Goal: Transaction & Acquisition: Book appointment/travel/reservation

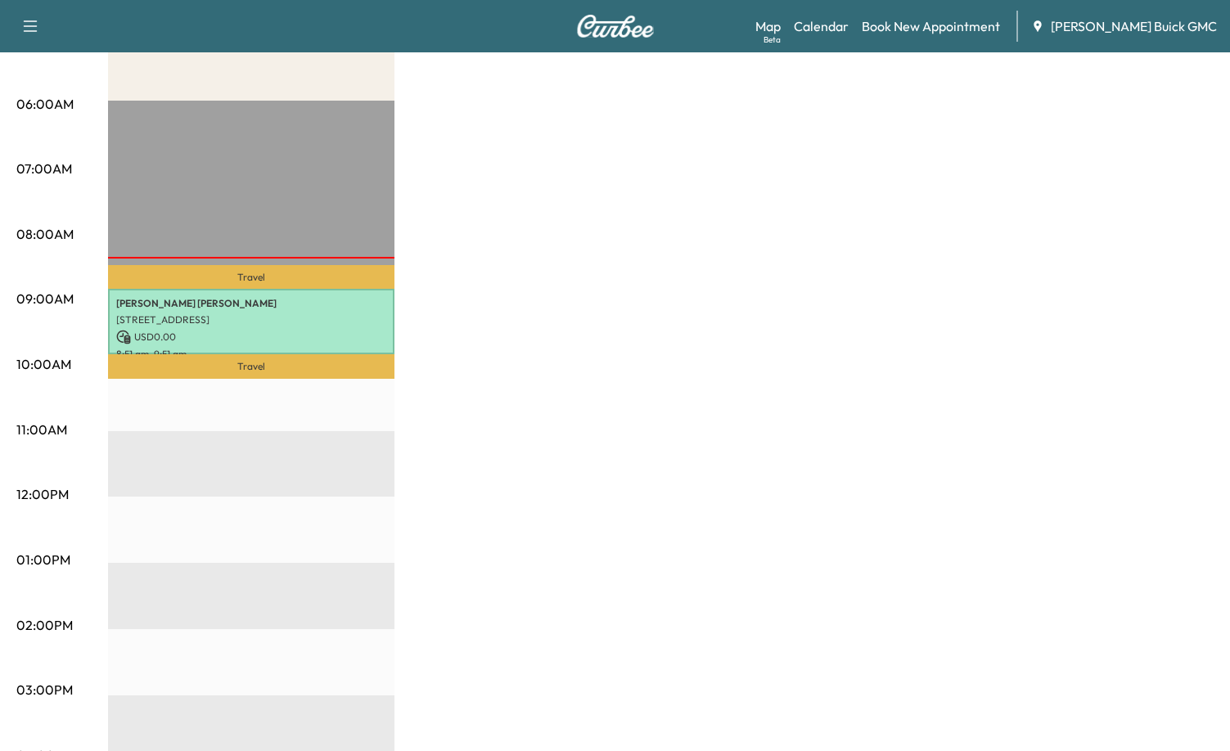
scroll to position [327, 0]
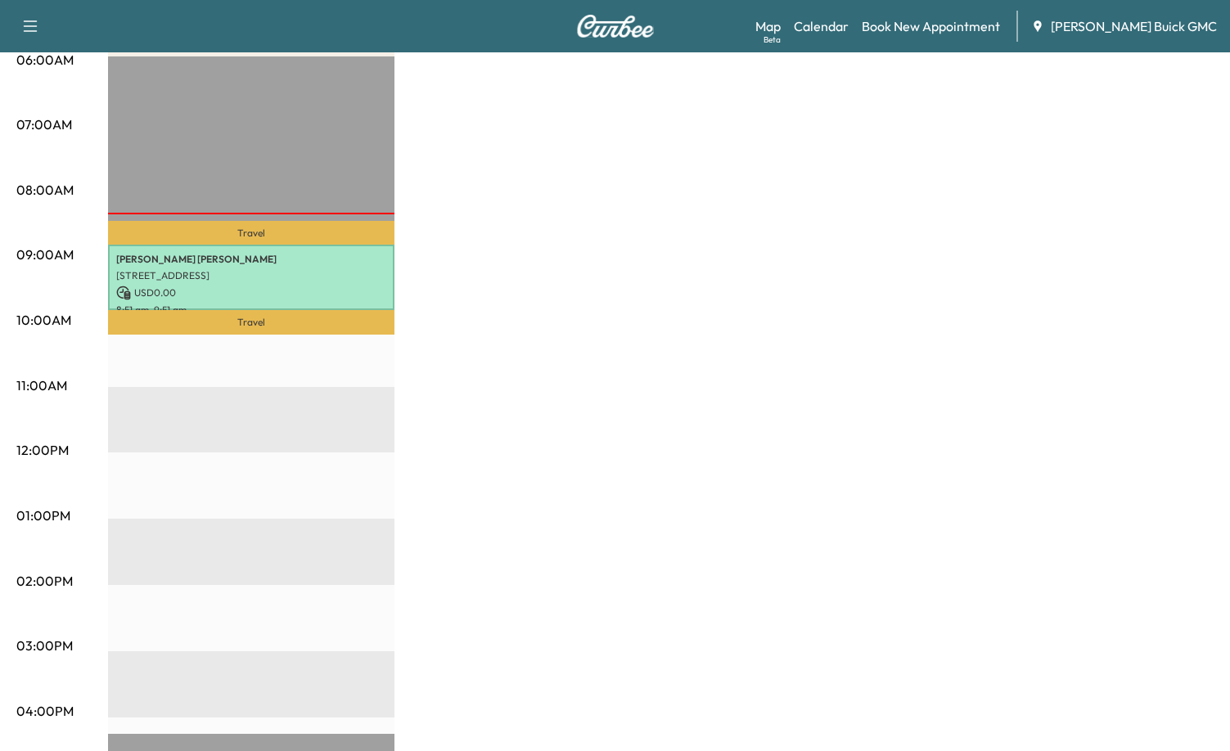
click at [633, 243] on div "Van Name 1 Revenue $ 0.00 Work Time 60 mins Transit Time 44 mins Travel [PERSON…" at bounding box center [661, 500] width 1106 height 1228
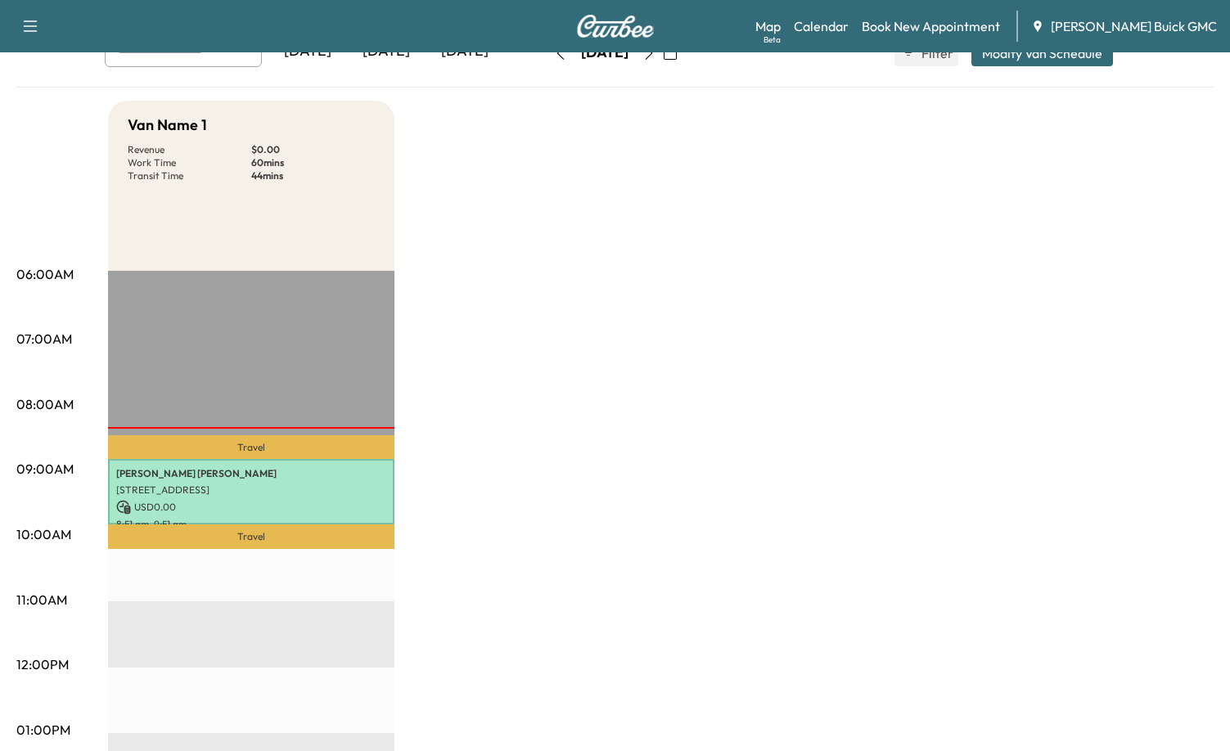
scroll to position [0, 0]
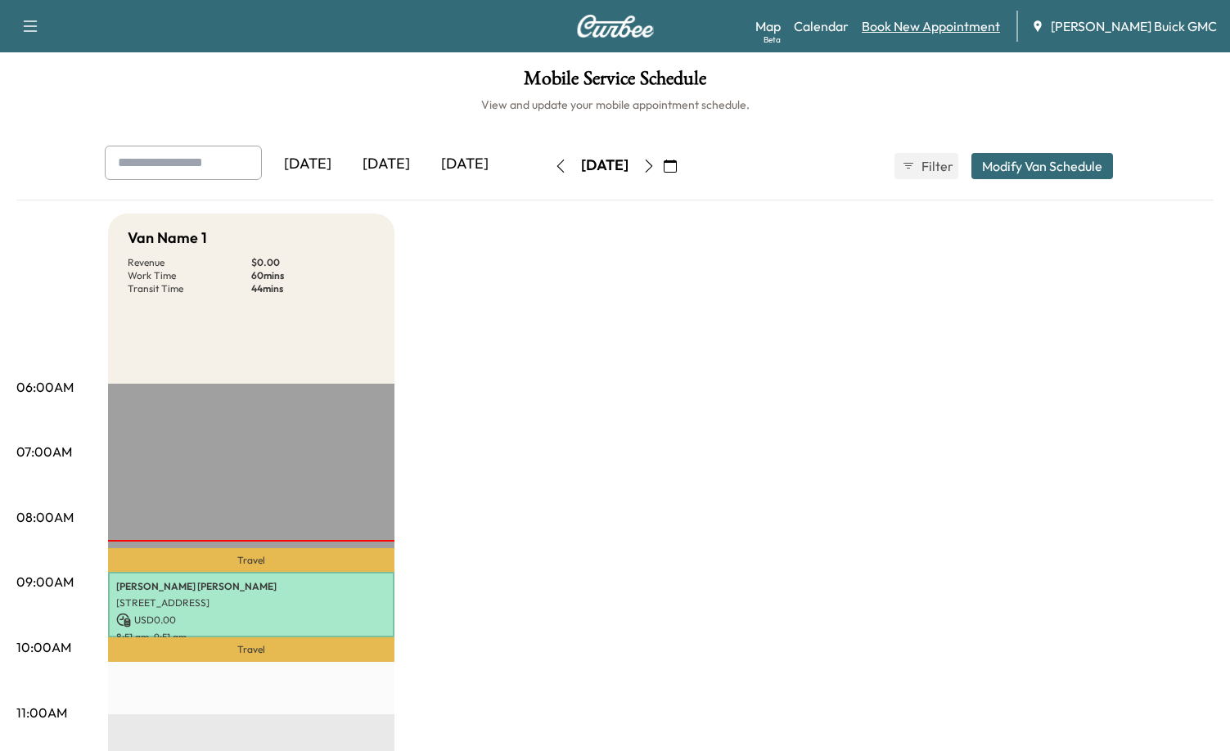
click at [957, 28] on link "Book New Appointment" at bounding box center [931, 26] width 138 height 20
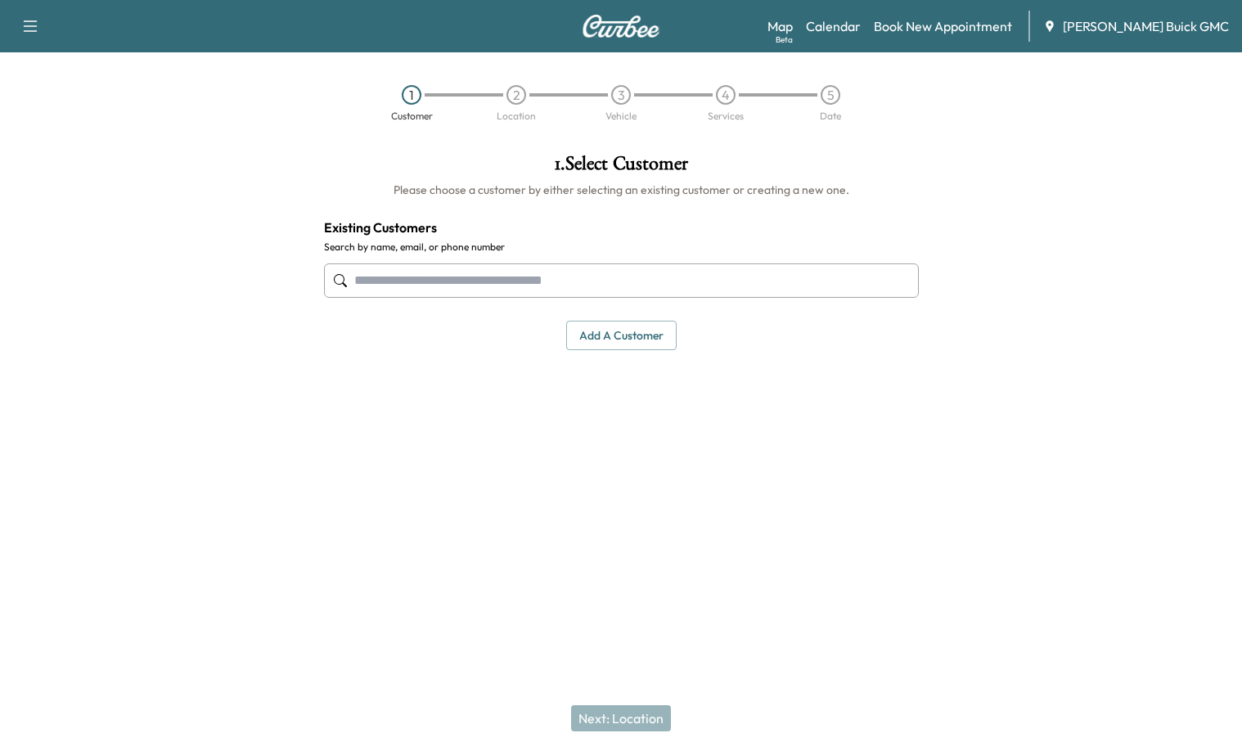
click at [534, 289] on input "text" at bounding box center [621, 281] width 595 height 34
click at [513, 288] on input "text" at bounding box center [621, 281] width 595 height 34
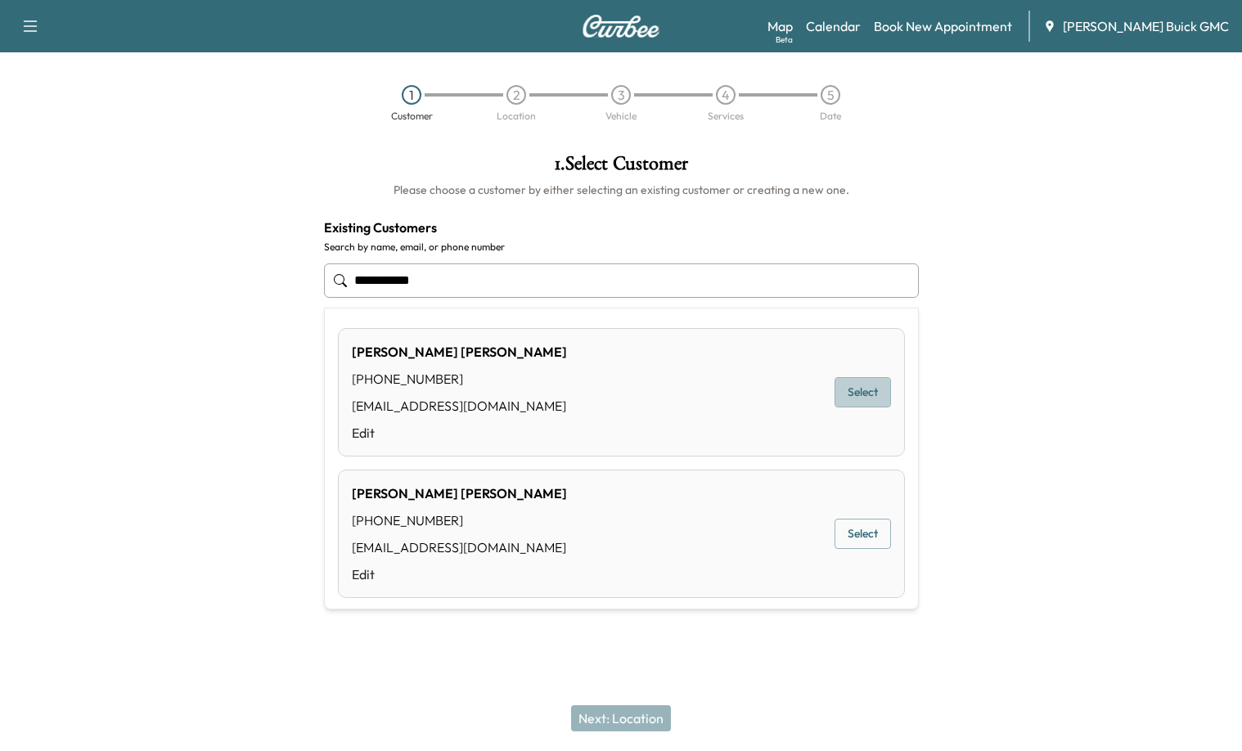
click at [862, 396] on button "Select" at bounding box center [863, 392] width 56 height 30
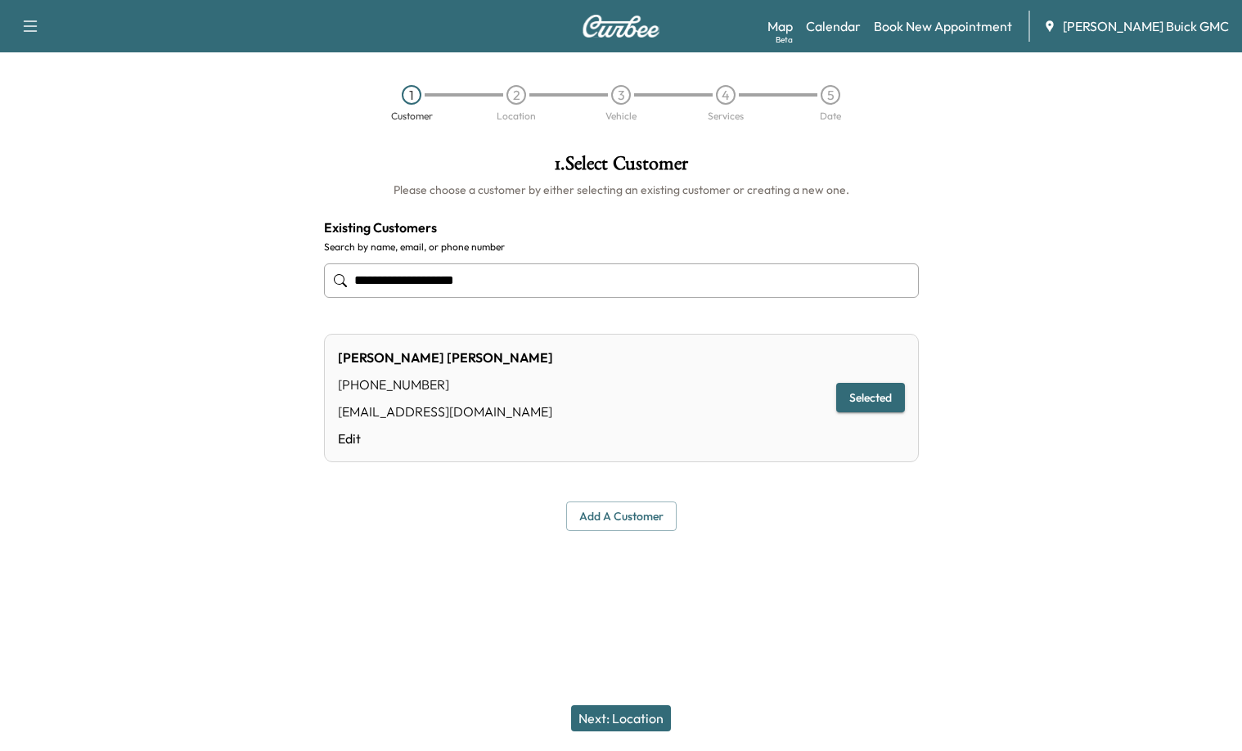
type input "**********"
click at [638, 719] on button "Next: Location" at bounding box center [621, 718] width 100 height 26
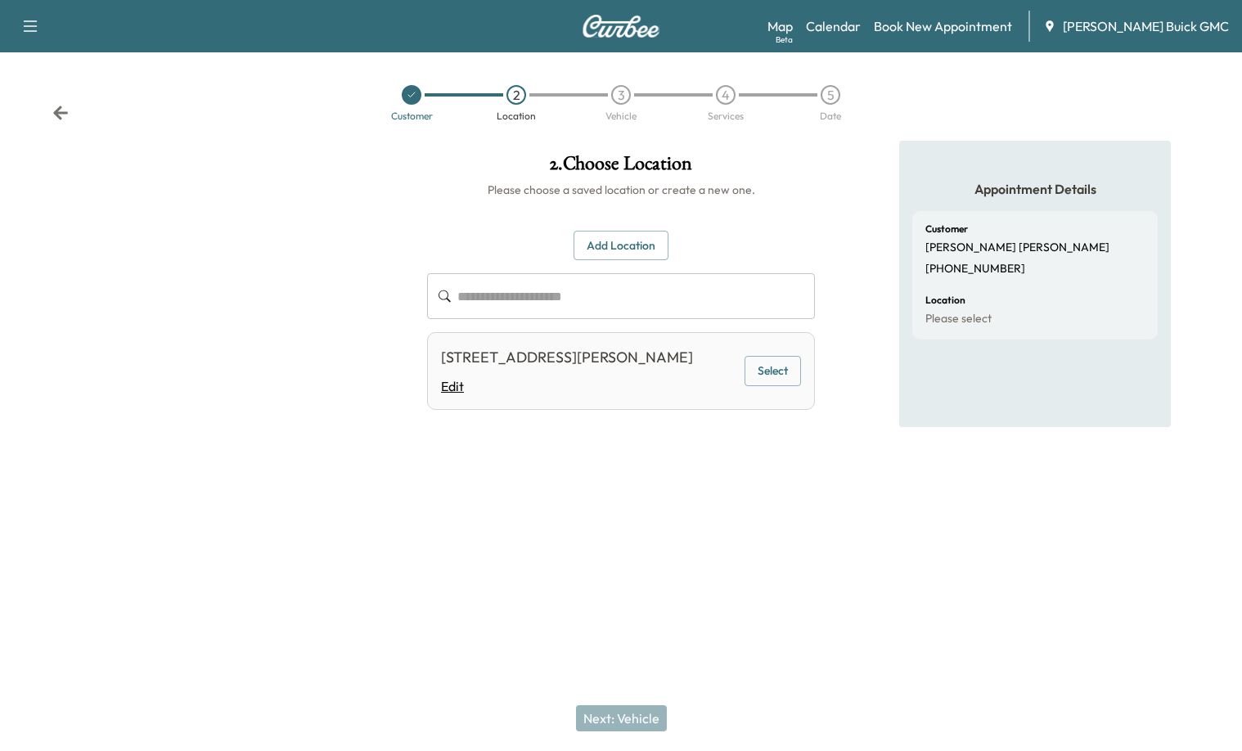
click at [656, 385] on link "Edit" at bounding box center [567, 386] width 252 height 20
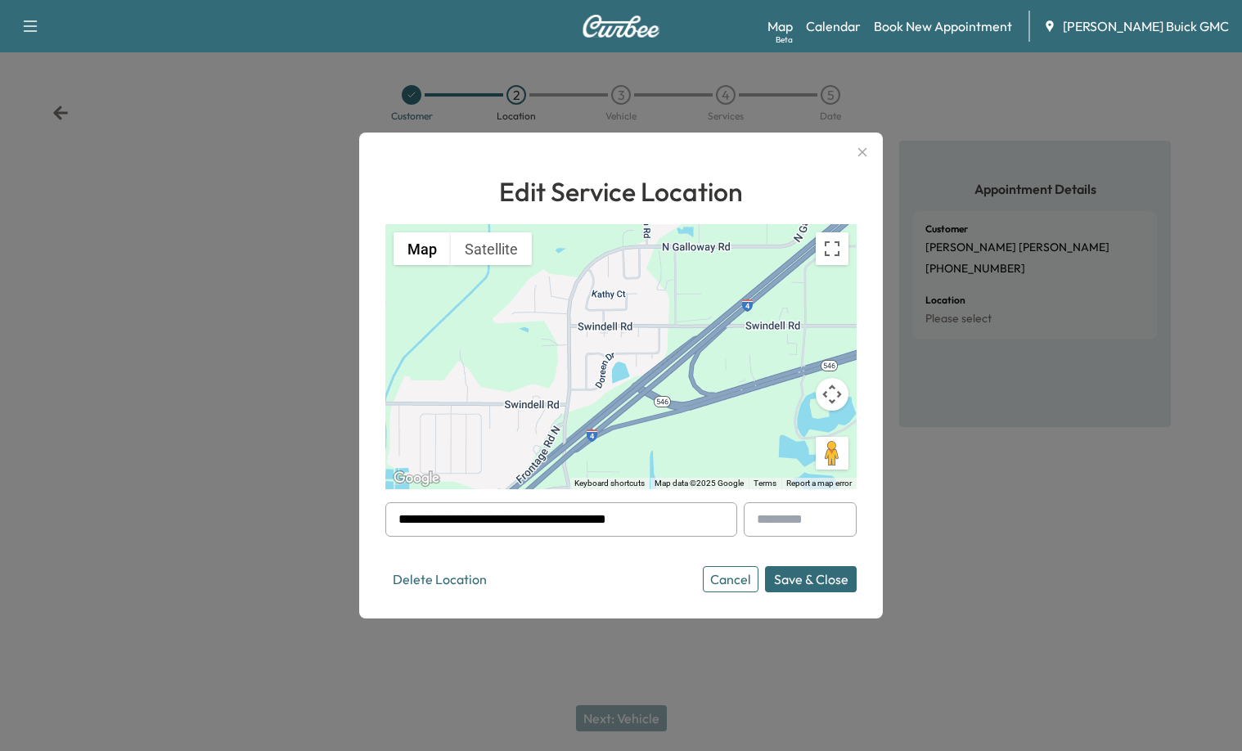
click at [863, 151] on icon "button" at bounding box center [863, 152] width 9 height 9
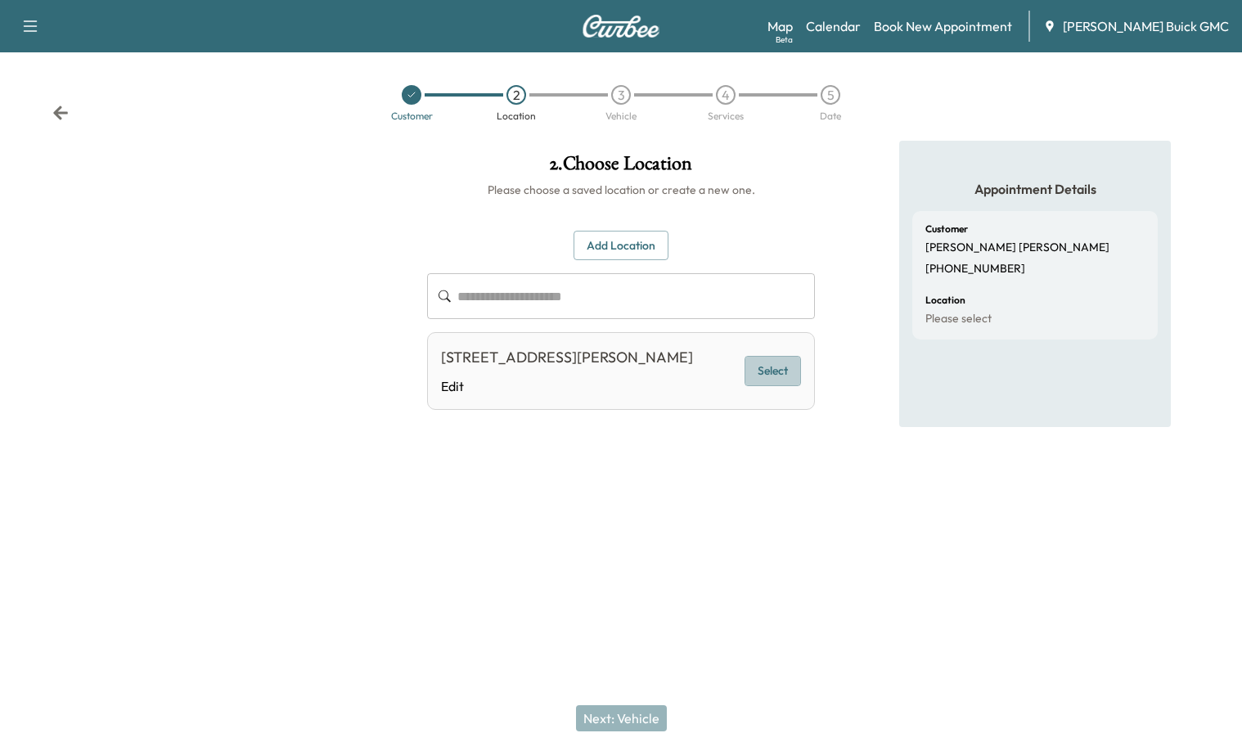
click at [778, 369] on button "Select" at bounding box center [773, 371] width 56 height 30
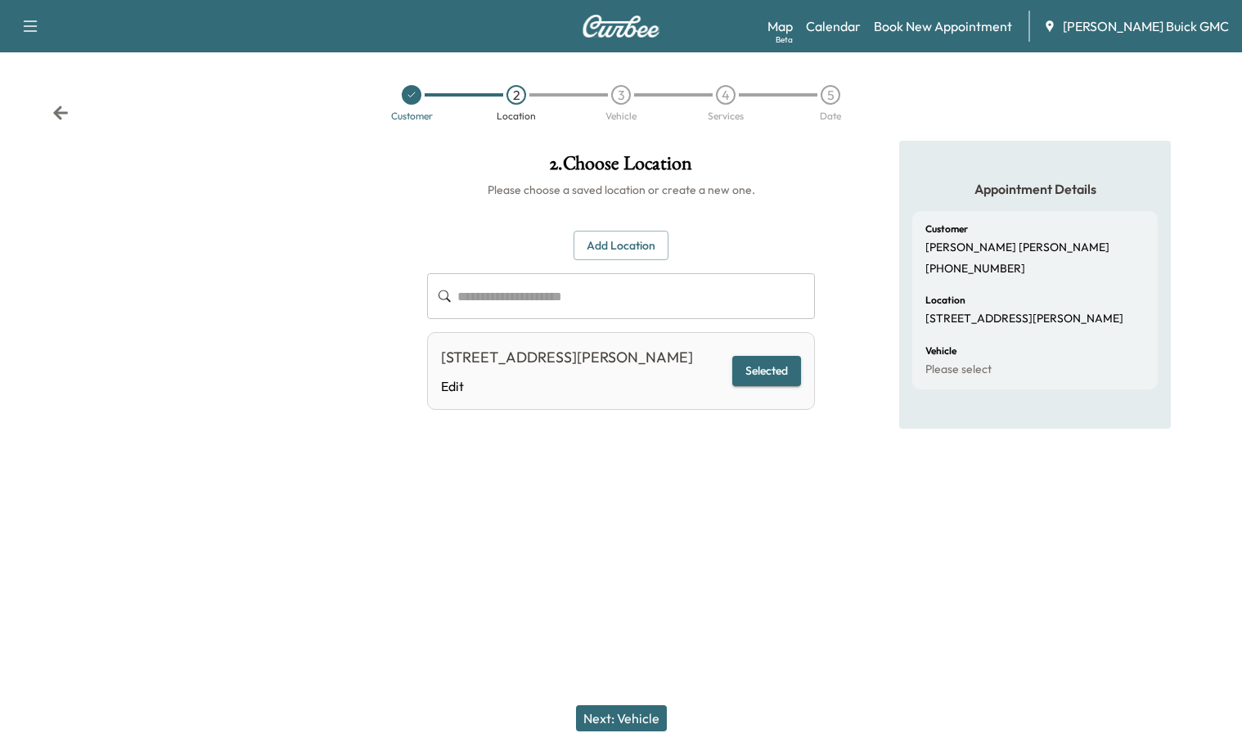
click at [752, 373] on button "Selected" at bounding box center [766, 371] width 69 height 30
click at [595, 717] on button "Next: Vehicle" at bounding box center [621, 718] width 91 height 26
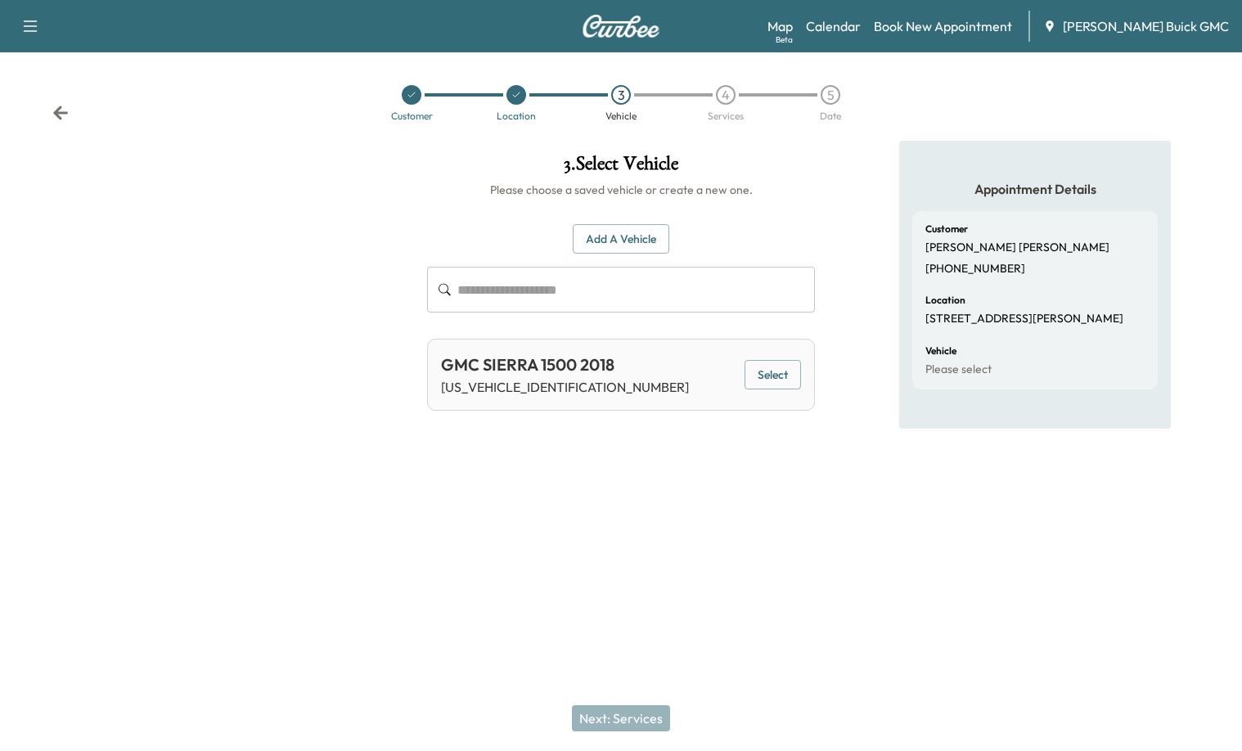
click at [789, 376] on button "Select" at bounding box center [773, 375] width 56 height 30
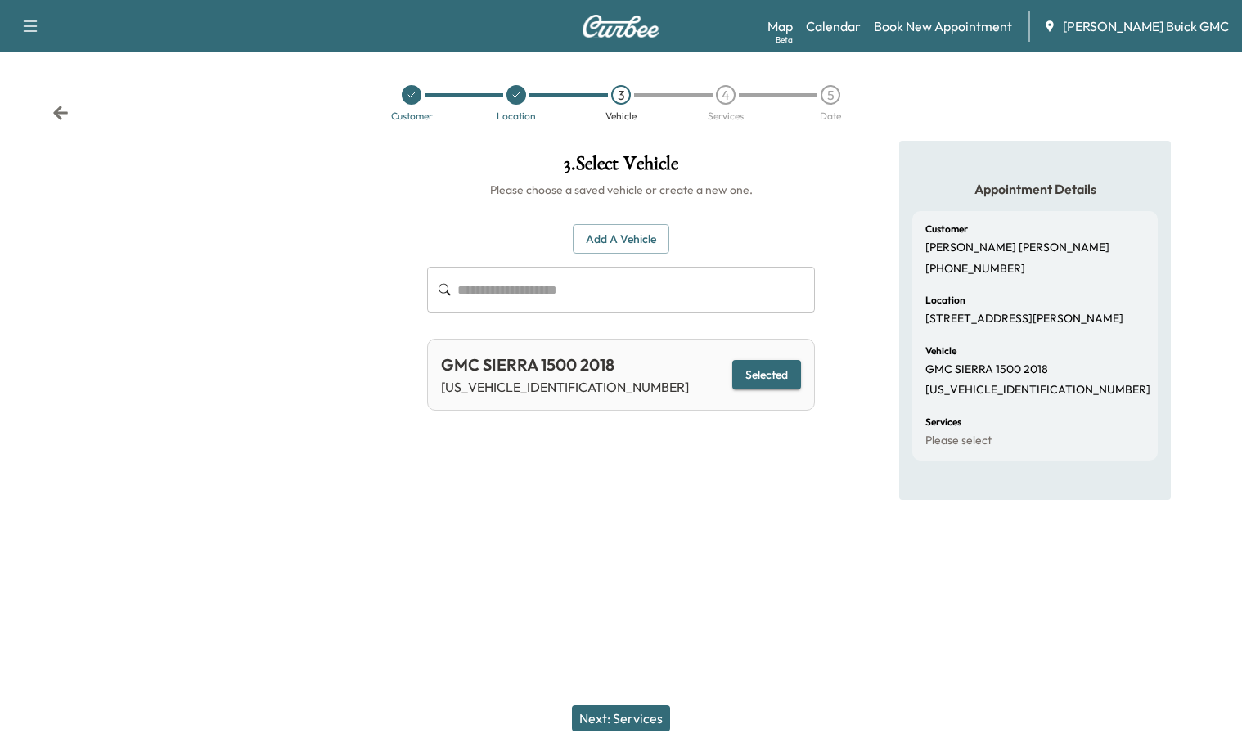
click at [619, 737] on div "Next: Services" at bounding box center [621, 718] width 1242 height 65
click at [620, 730] on button "Next: Services" at bounding box center [621, 718] width 98 height 26
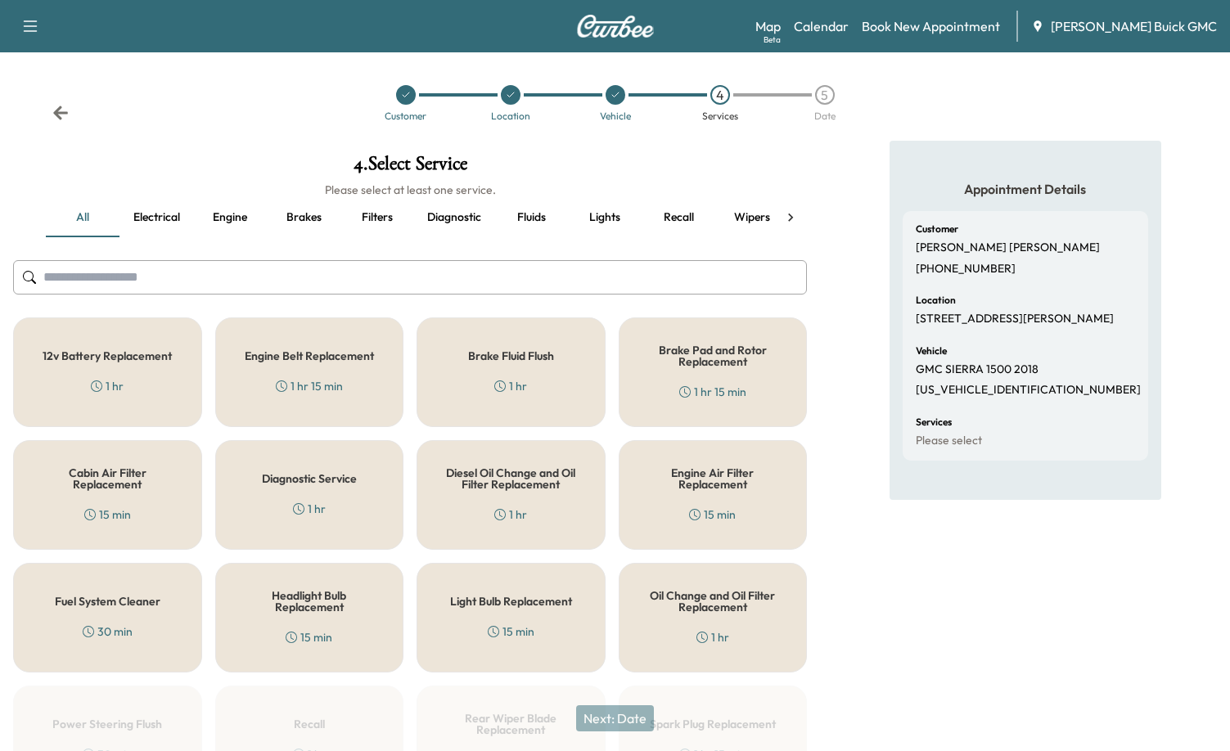
click at [530, 224] on button "Fluids" at bounding box center [531, 217] width 74 height 39
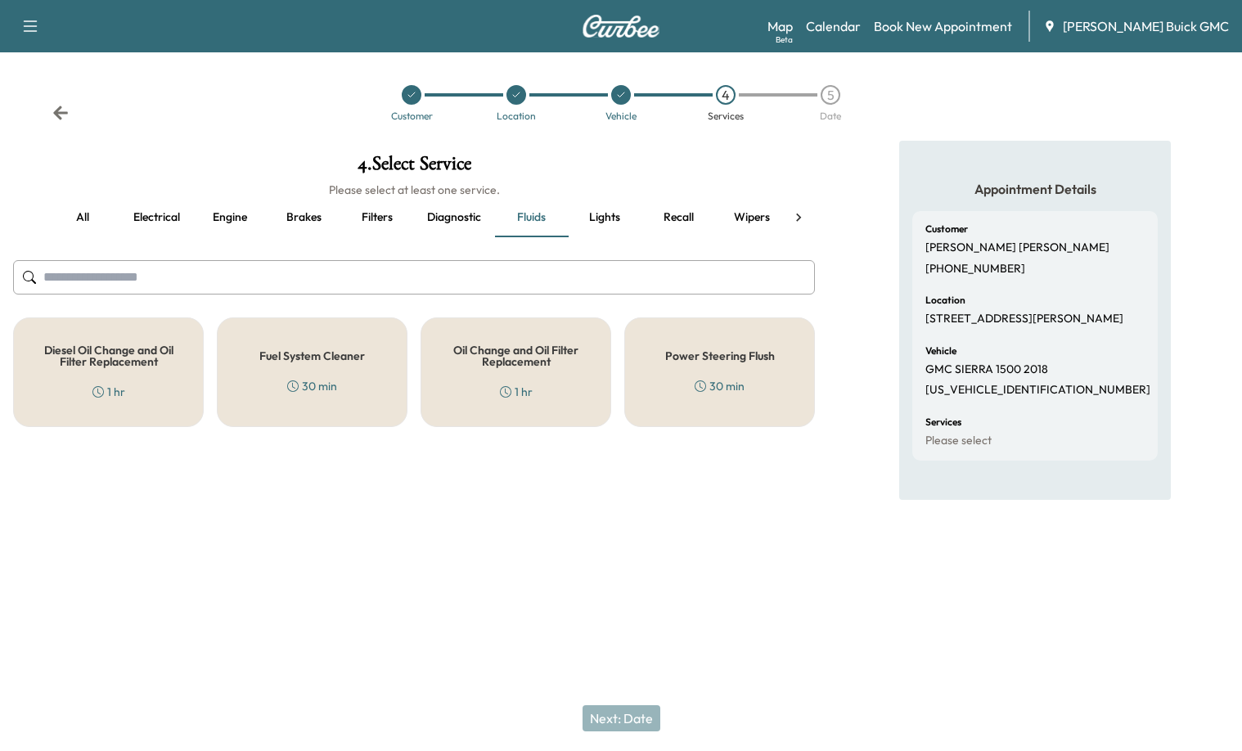
click at [76, 214] on button "all" at bounding box center [83, 217] width 74 height 39
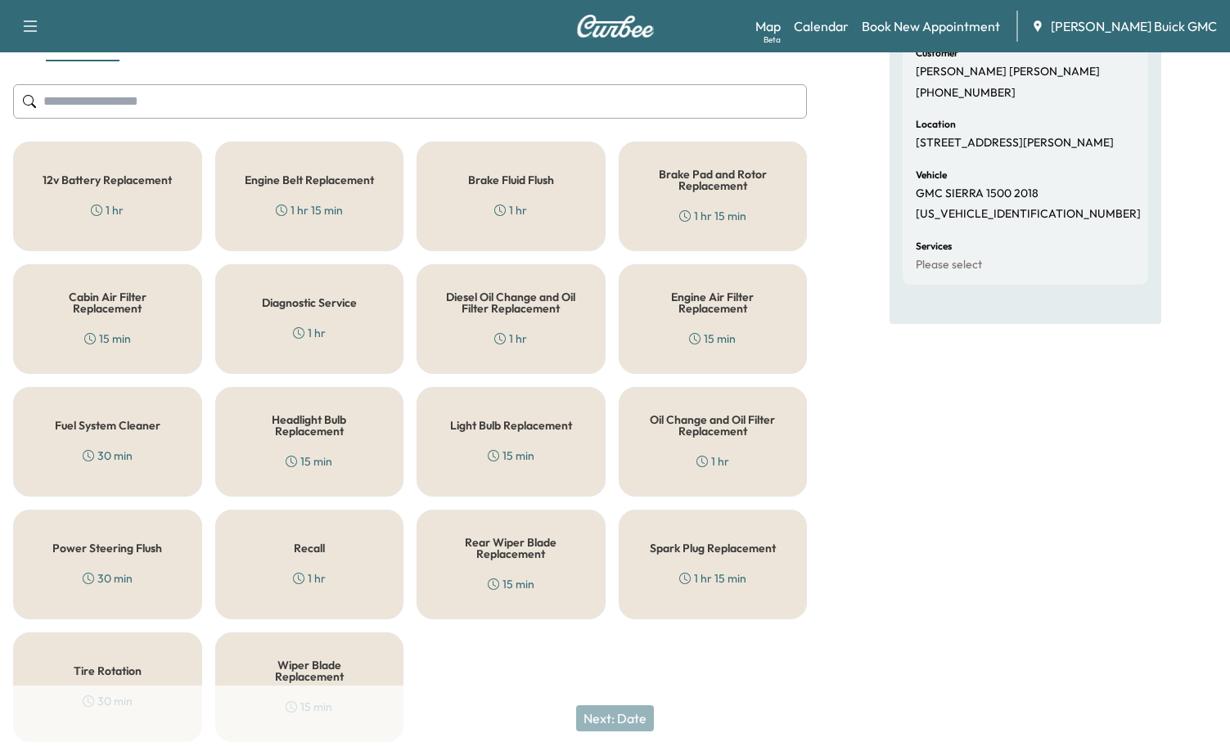
scroll to position [221, 0]
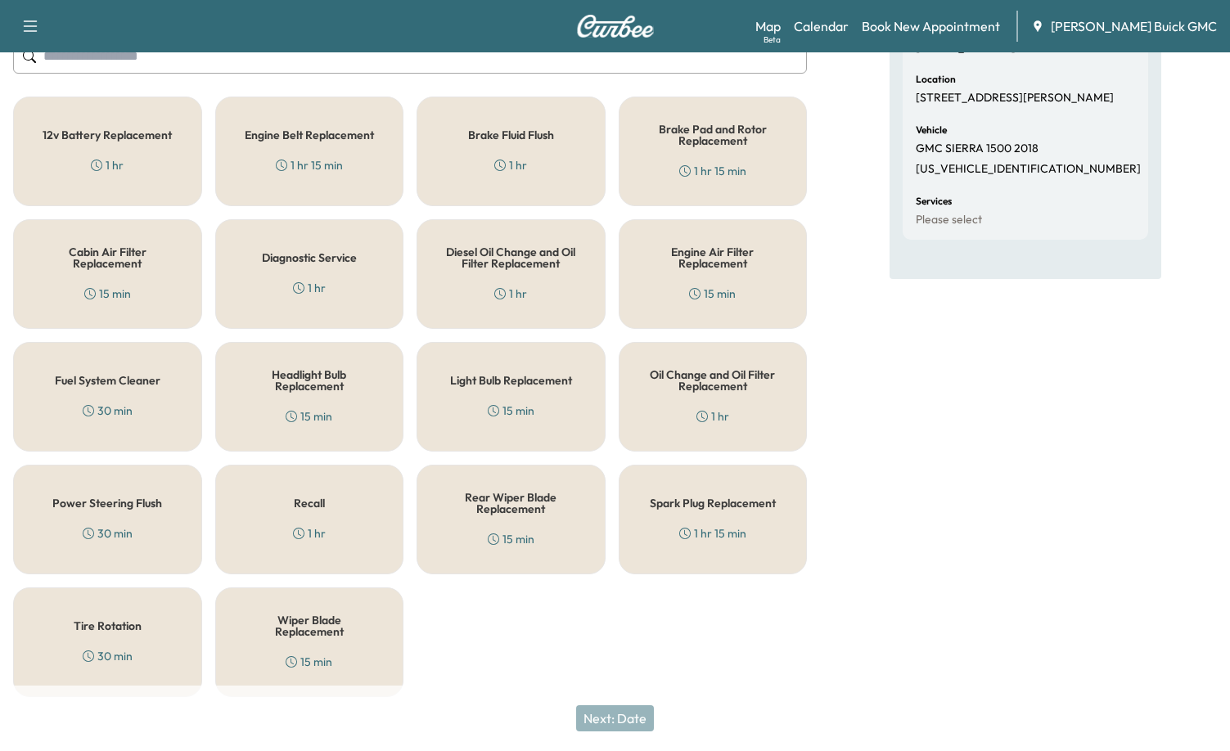
drag, startPoint x: 293, startPoint y: 234, endPoint x: 300, endPoint y: 244, distance: 11.8
click at [297, 240] on div "Diagnostic Service 1 hr" at bounding box center [309, 274] width 189 height 110
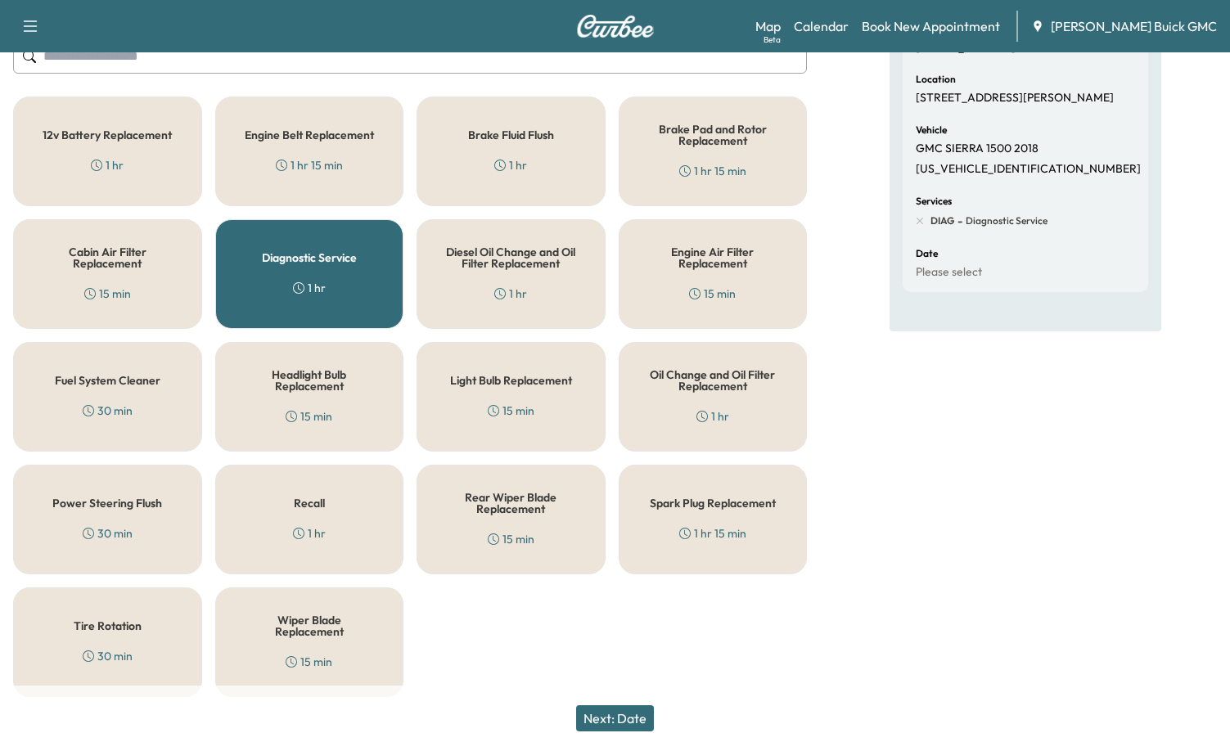
click at [275, 244] on div "Diagnostic Service 1 hr" at bounding box center [309, 274] width 189 height 110
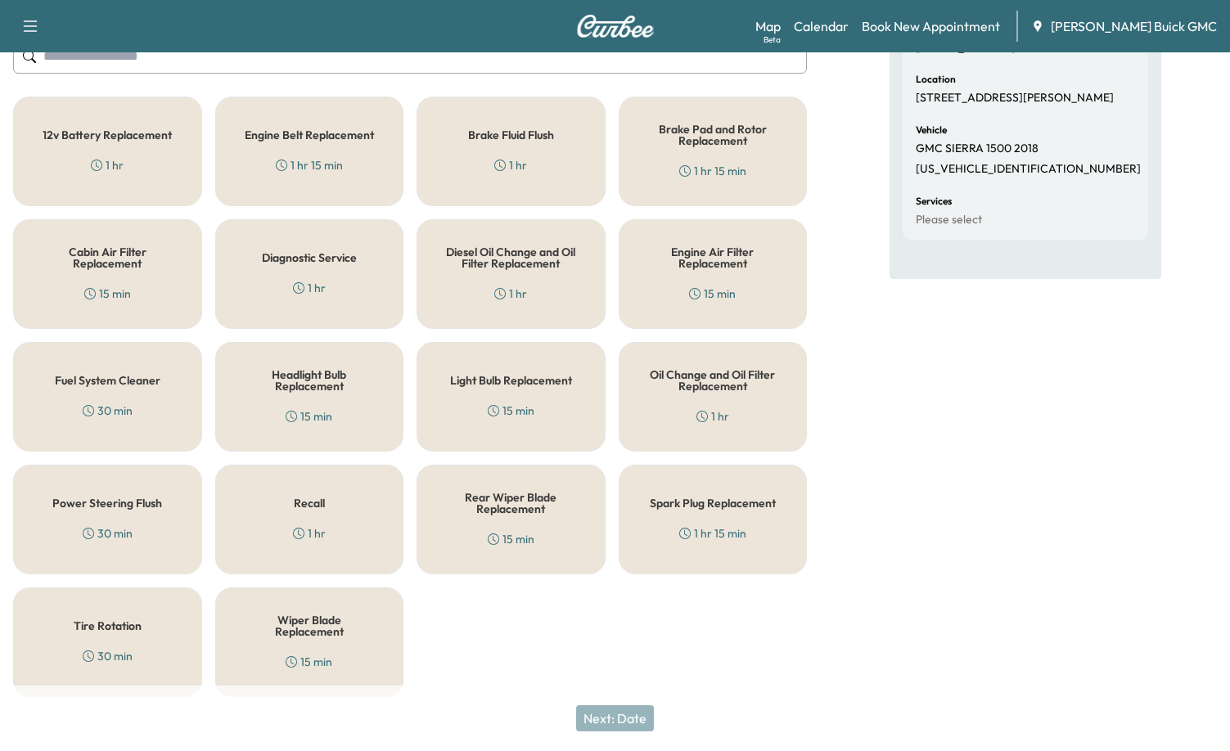
click at [283, 260] on h5 "Diagnostic Service" at bounding box center [309, 257] width 95 height 11
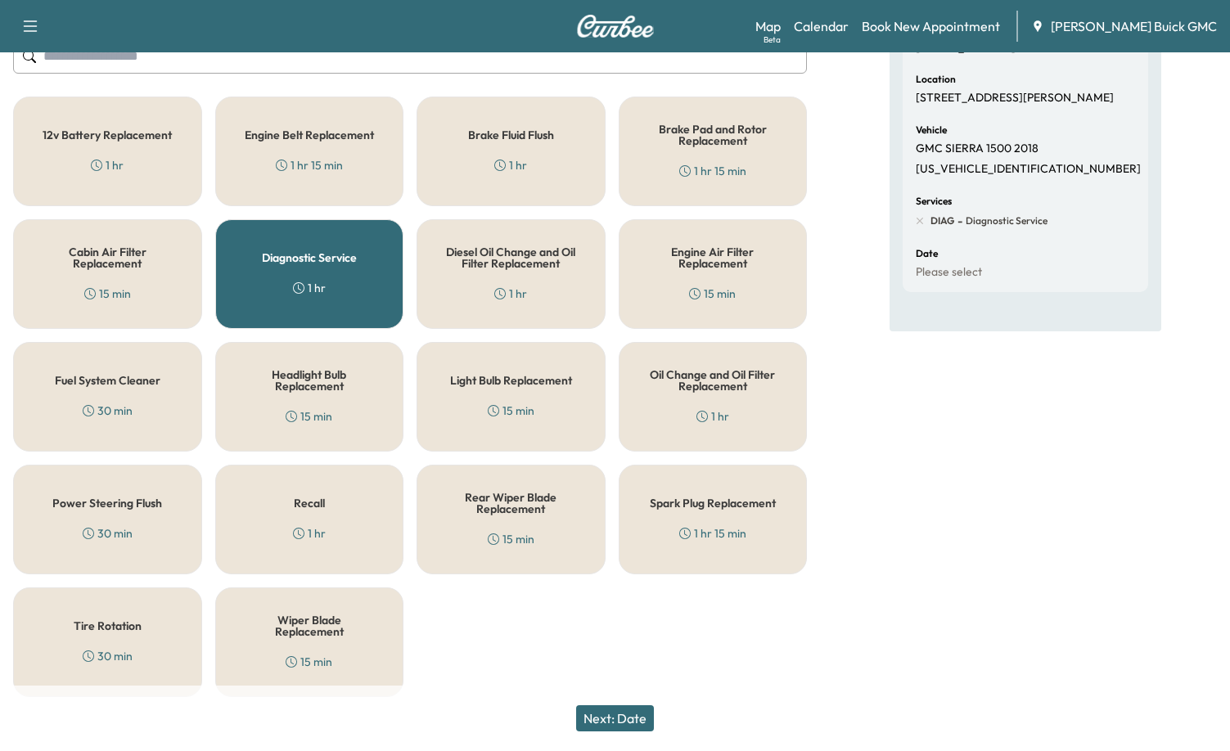
click at [618, 719] on button "Next: Date" at bounding box center [615, 718] width 78 height 26
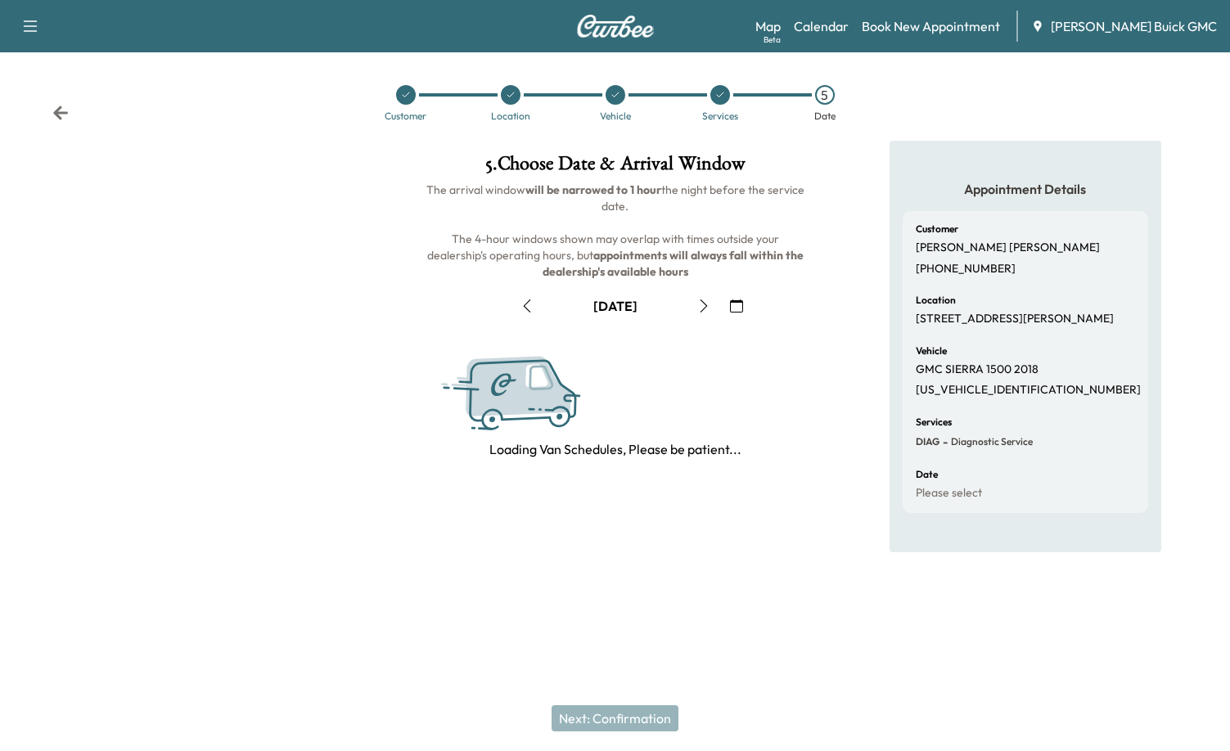
scroll to position [0, 0]
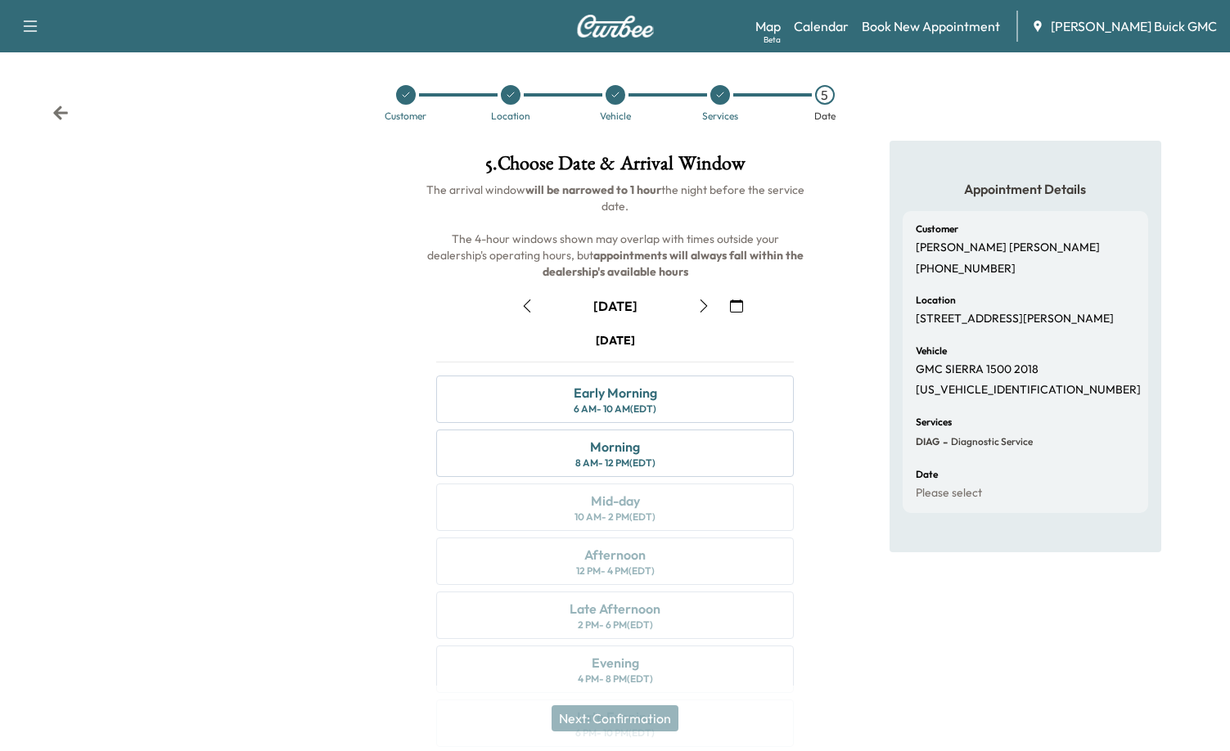
click at [530, 314] on button "button" at bounding box center [527, 306] width 28 height 26
click at [627, 449] on div "Morning" at bounding box center [615, 447] width 50 height 20
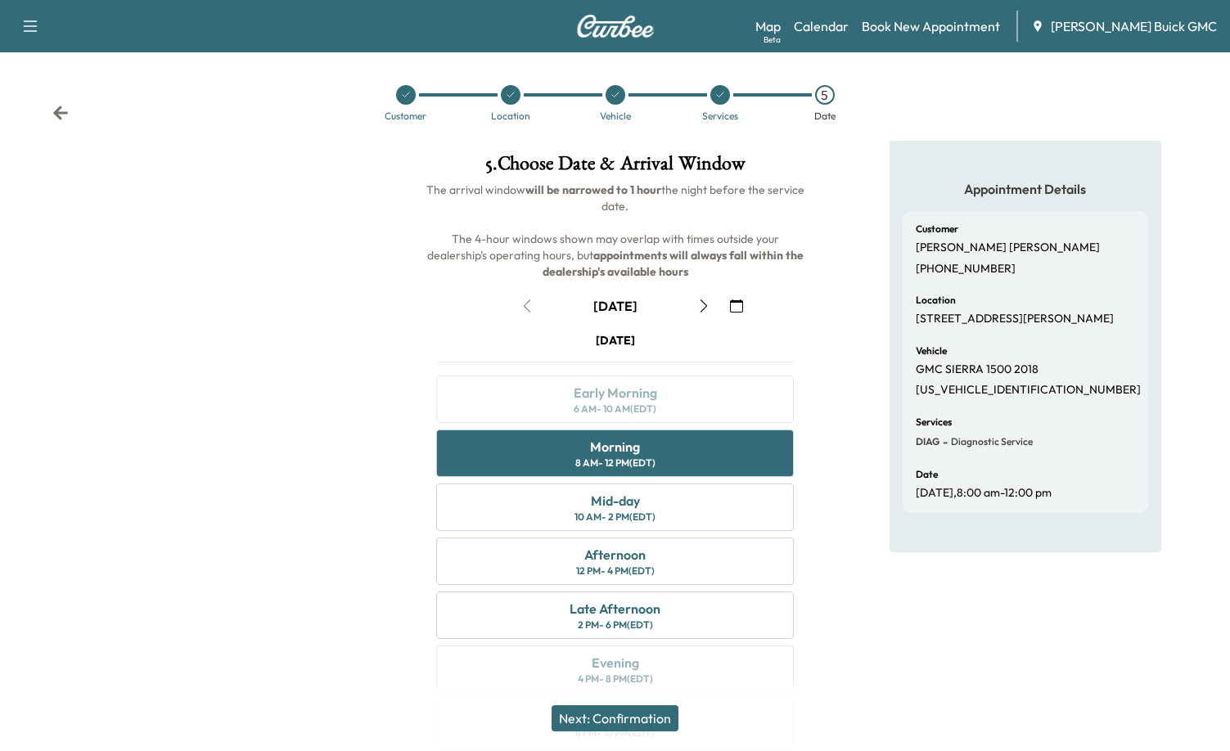
click at [646, 706] on button "Next: Confirmation" at bounding box center [615, 718] width 127 height 26
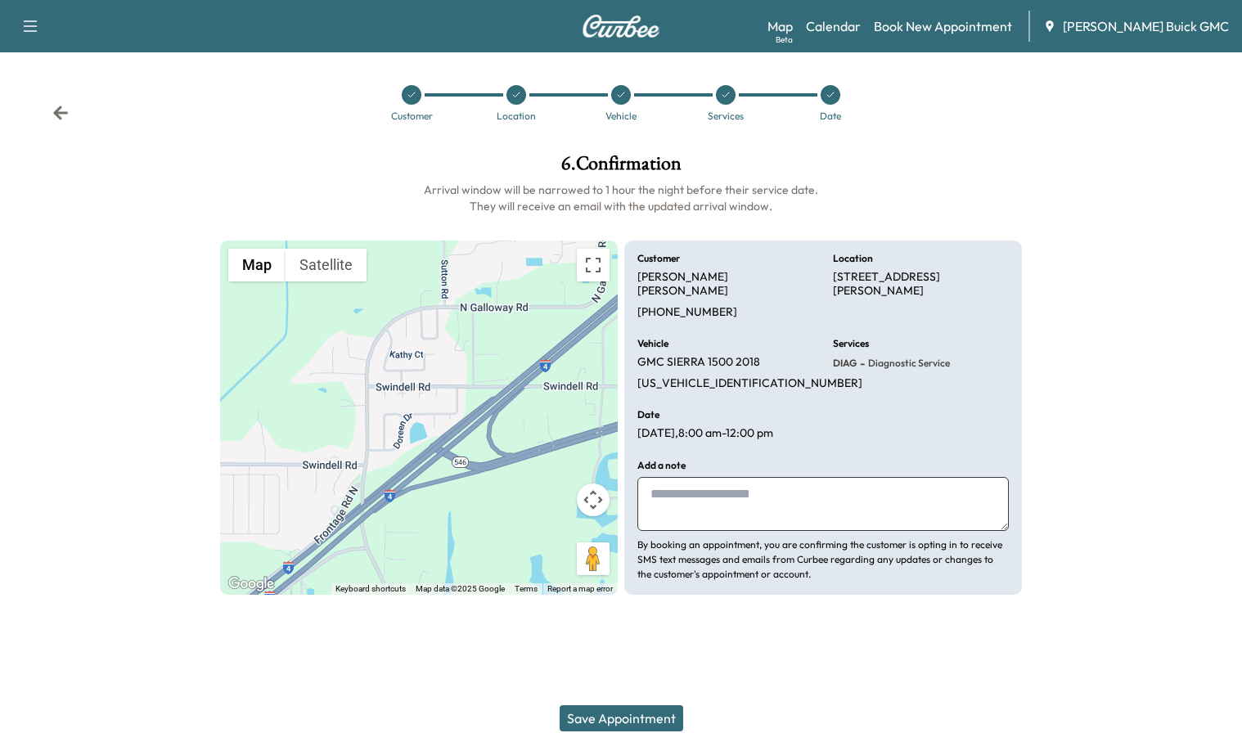
click at [659, 717] on button "Save Appointment" at bounding box center [622, 718] width 124 height 26
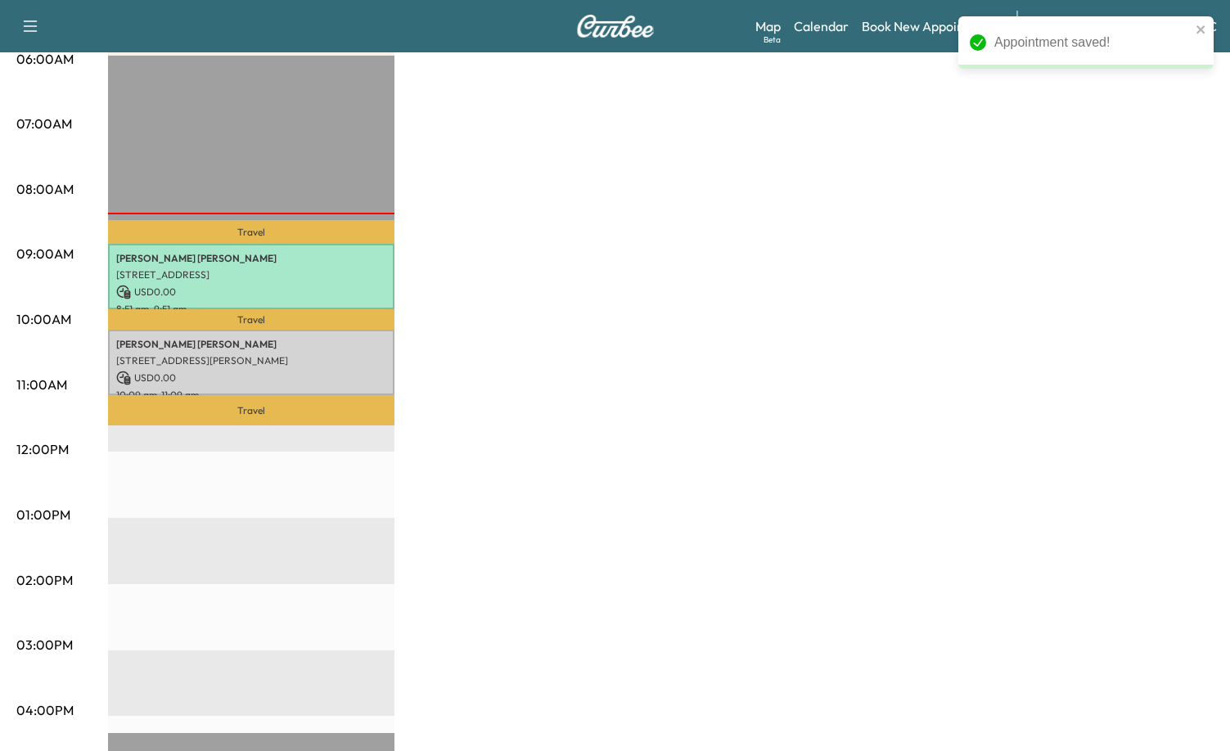
scroll to position [327, 0]
click at [250, 397] on p "Travel" at bounding box center [251, 410] width 286 height 29
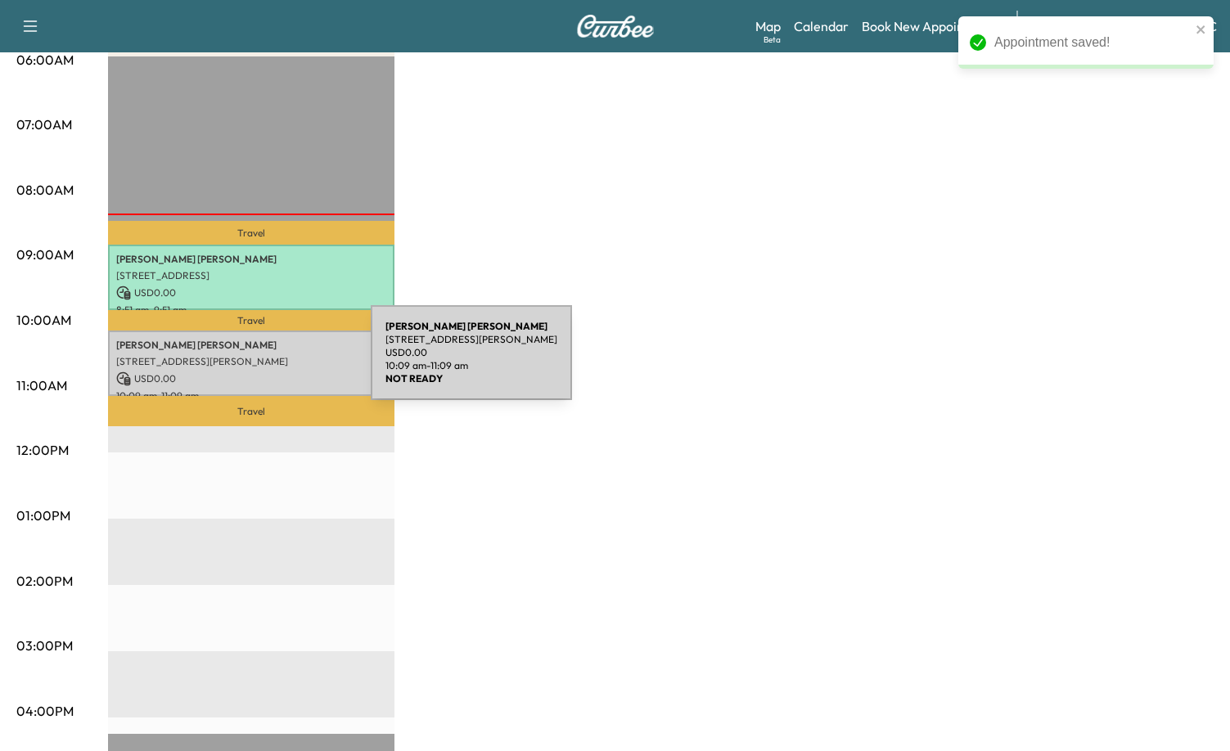
click at [248, 363] on p "[STREET_ADDRESS][PERSON_NAME]" at bounding box center [251, 361] width 270 height 13
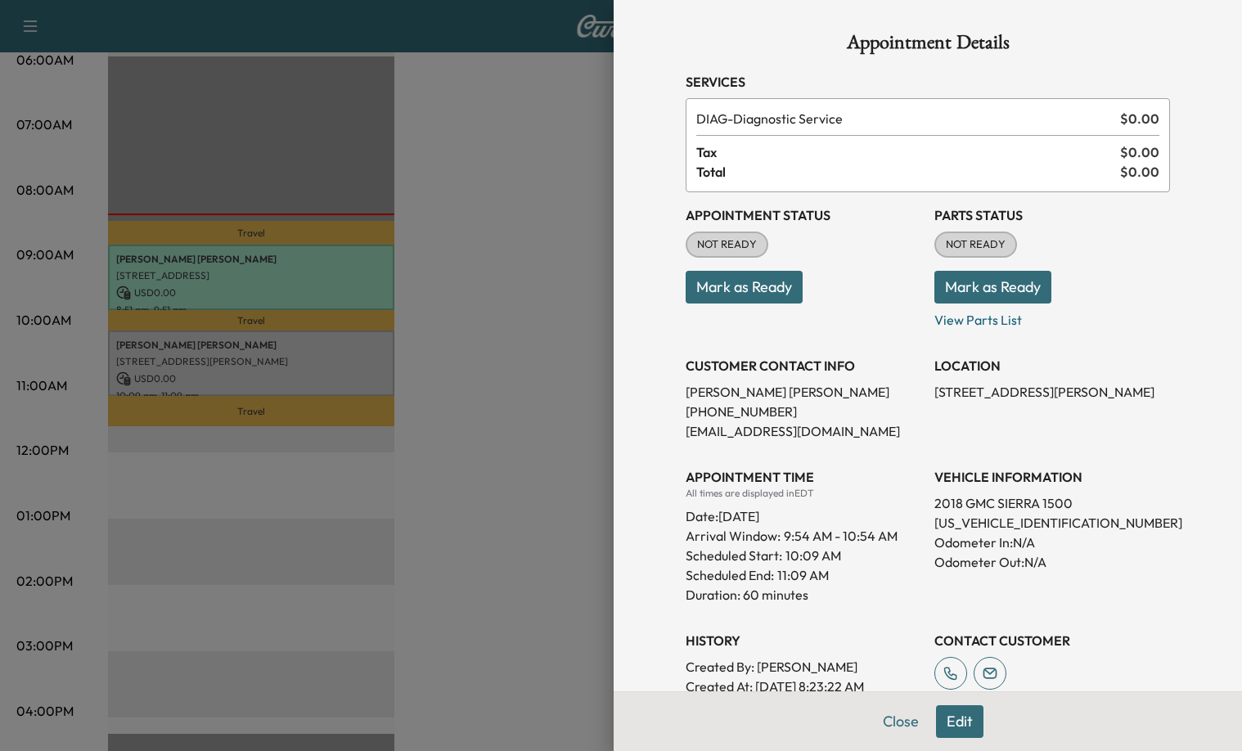
click at [755, 278] on button "Mark as Ready" at bounding box center [744, 287] width 117 height 33
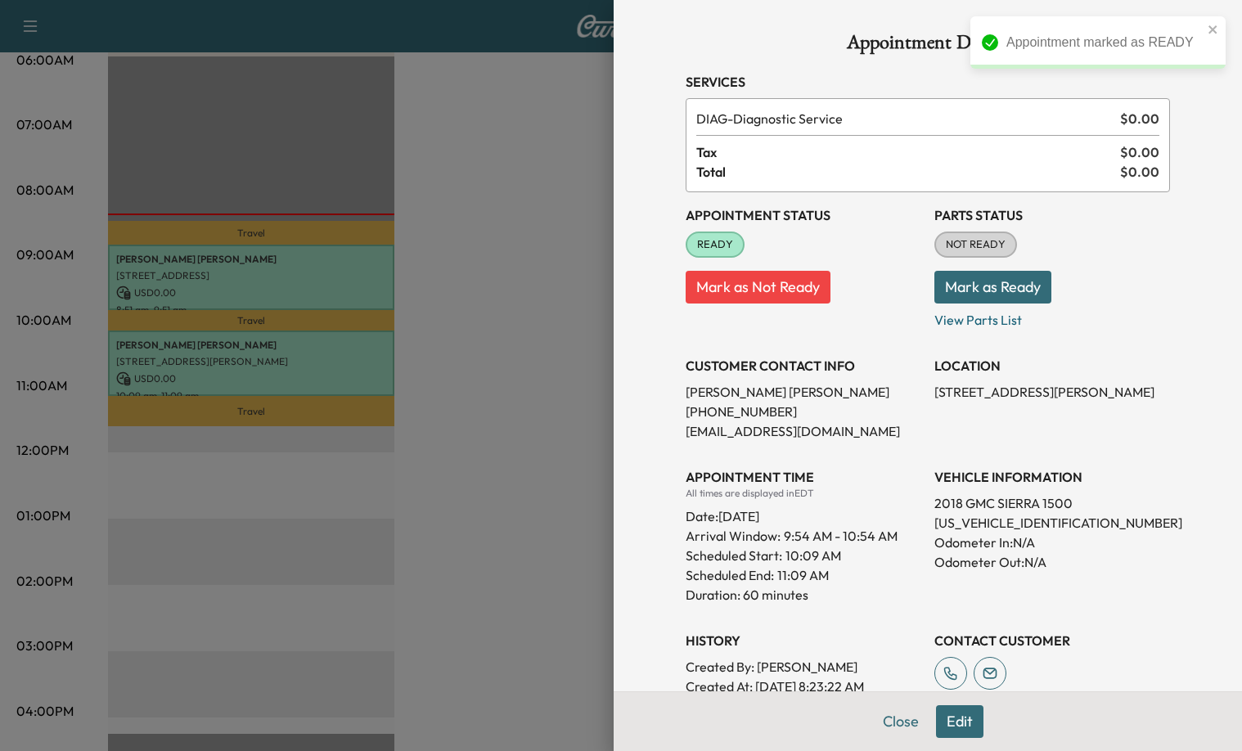
click at [994, 286] on button "Mark as Ready" at bounding box center [993, 287] width 117 height 33
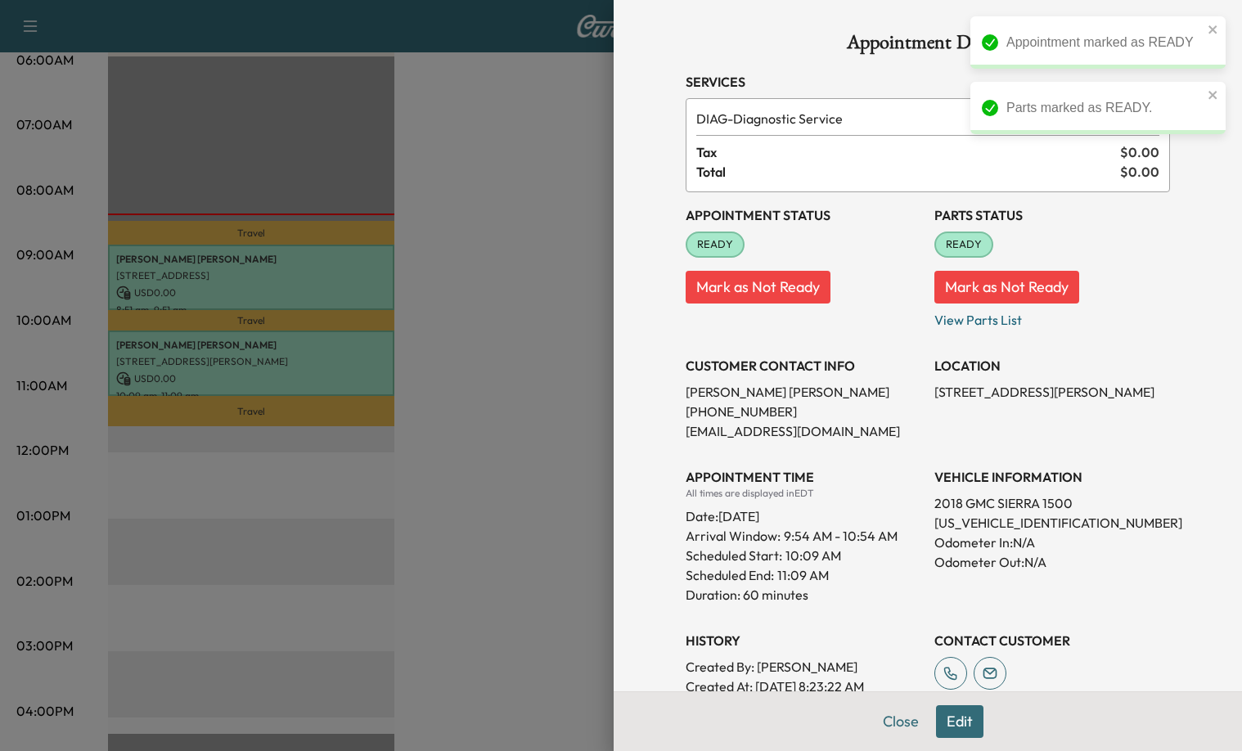
click at [512, 368] on div at bounding box center [621, 375] width 1242 height 751
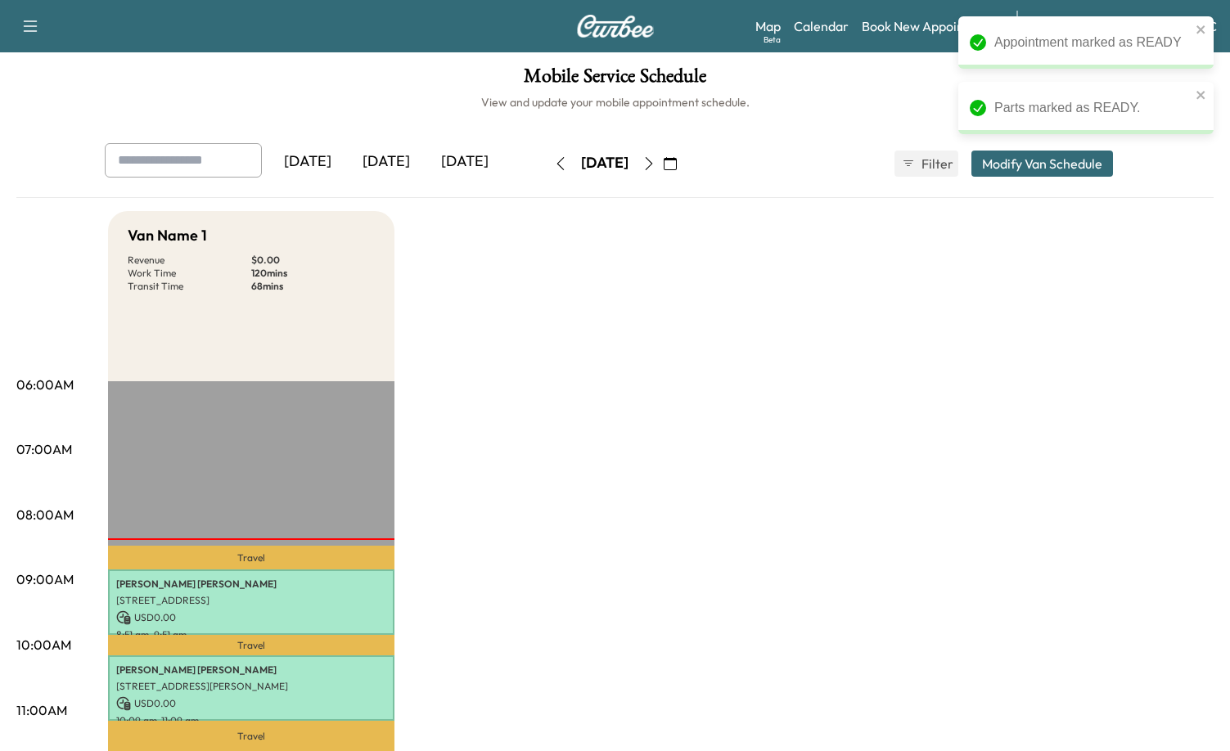
scroll to position [0, 0]
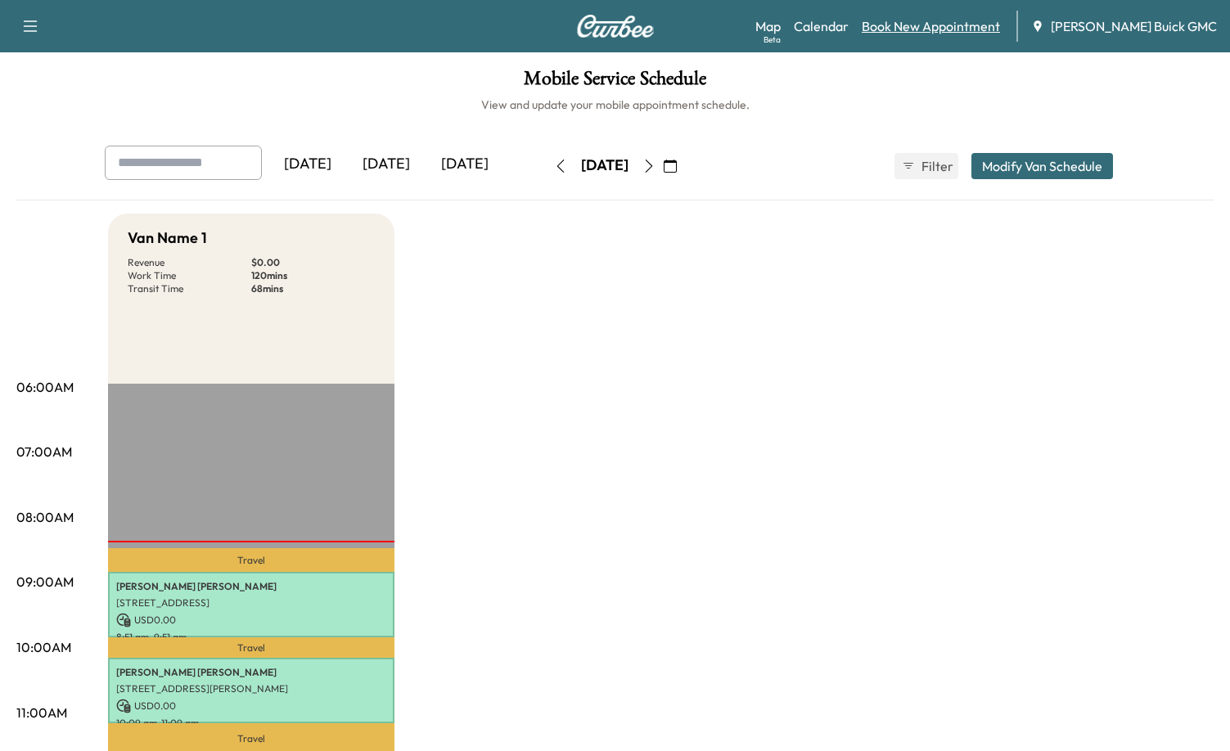
click at [950, 29] on link "Book New Appointment" at bounding box center [931, 26] width 138 height 20
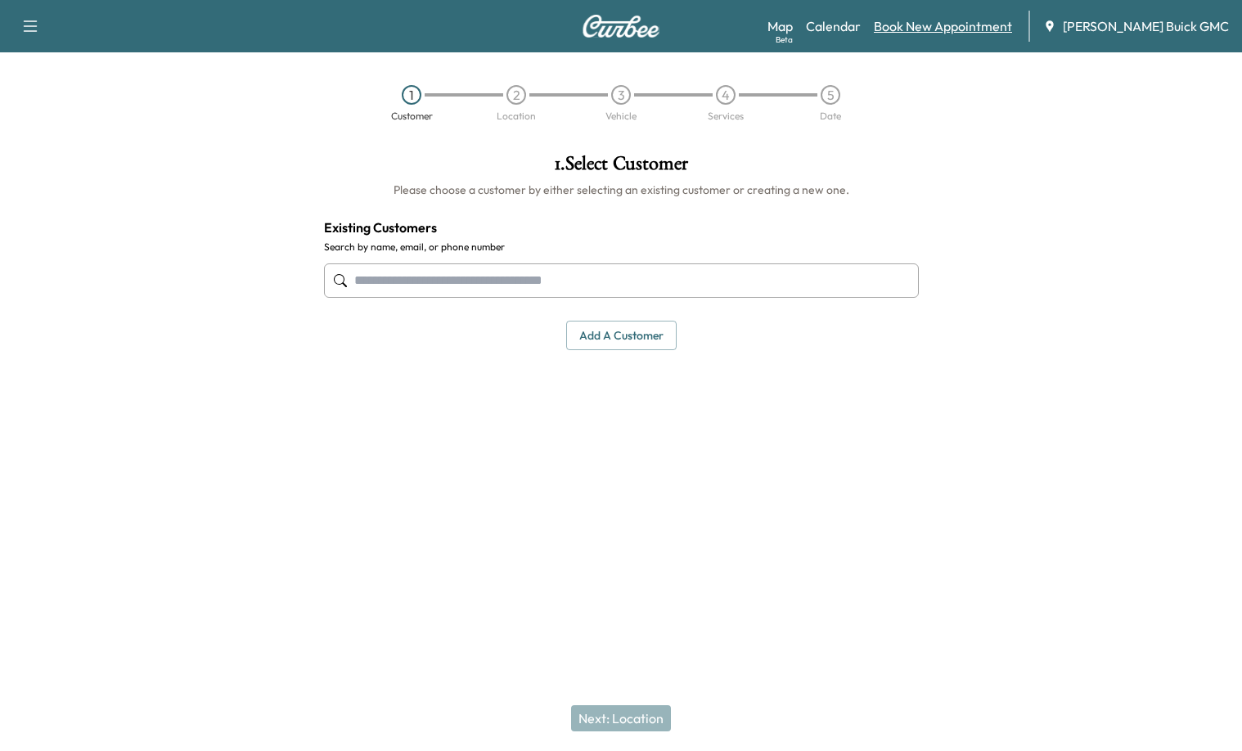
click at [1012, 20] on link "Book New Appointment" at bounding box center [943, 26] width 138 height 20
click at [385, 107] on div "1 Customer" at bounding box center [411, 103] width 105 height 36
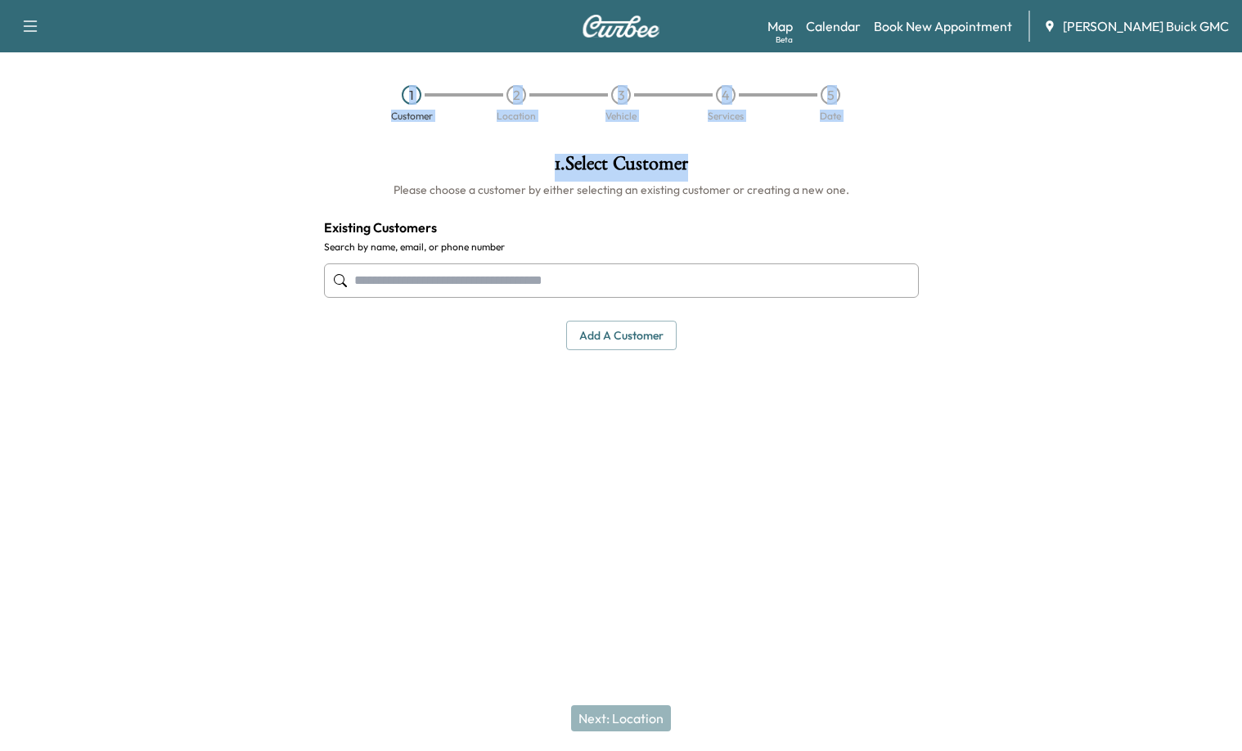
drag, startPoint x: 369, startPoint y: 87, endPoint x: 904, endPoint y: 146, distance: 537.8
click at [904, 146] on div "Support Log Out Map Beta Calendar Book New Appointment [PERSON_NAME] Buick GMC …" at bounding box center [621, 375] width 1242 height 751
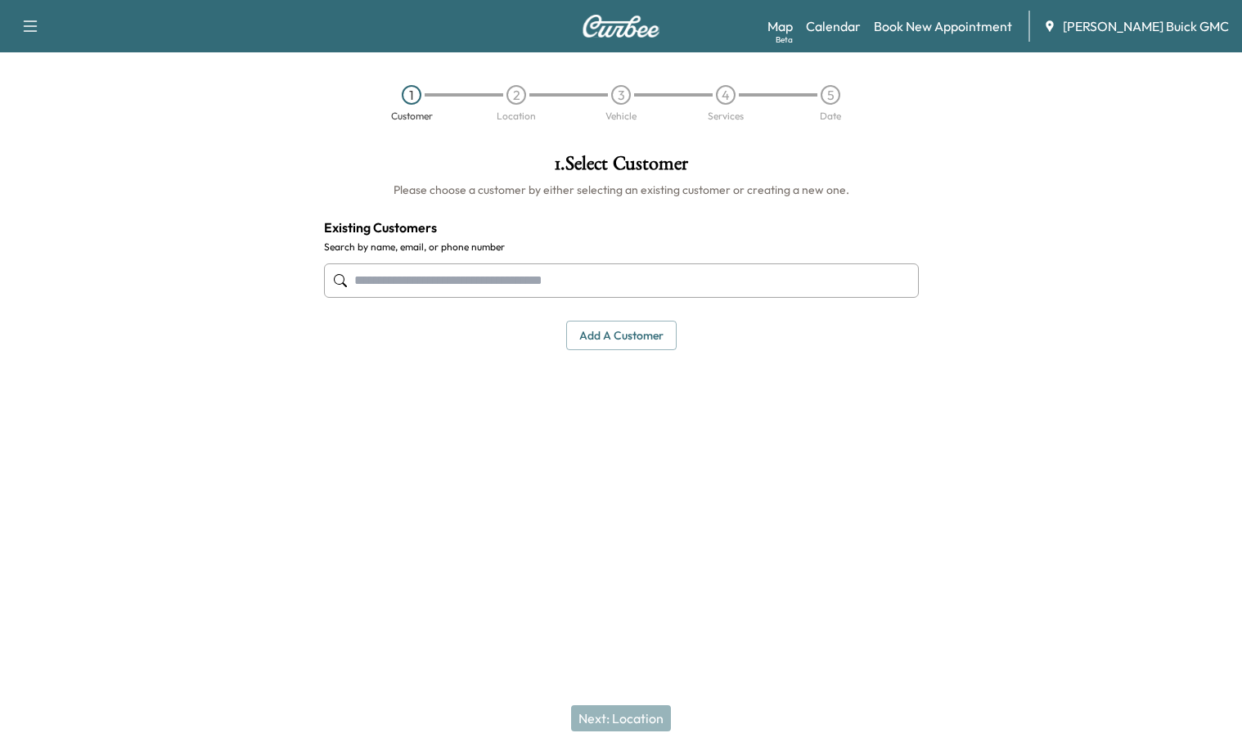
click at [974, 144] on div at bounding box center [1087, 329] width 311 height 376
click at [962, 24] on link "Book New Appointment" at bounding box center [943, 26] width 138 height 20
click at [962, 25] on link "Book New Appointment" at bounding box center [943, 26] width 138 height 20
click at [1029, 177] on div at bounding box center [1087, 329] width 311 height 376
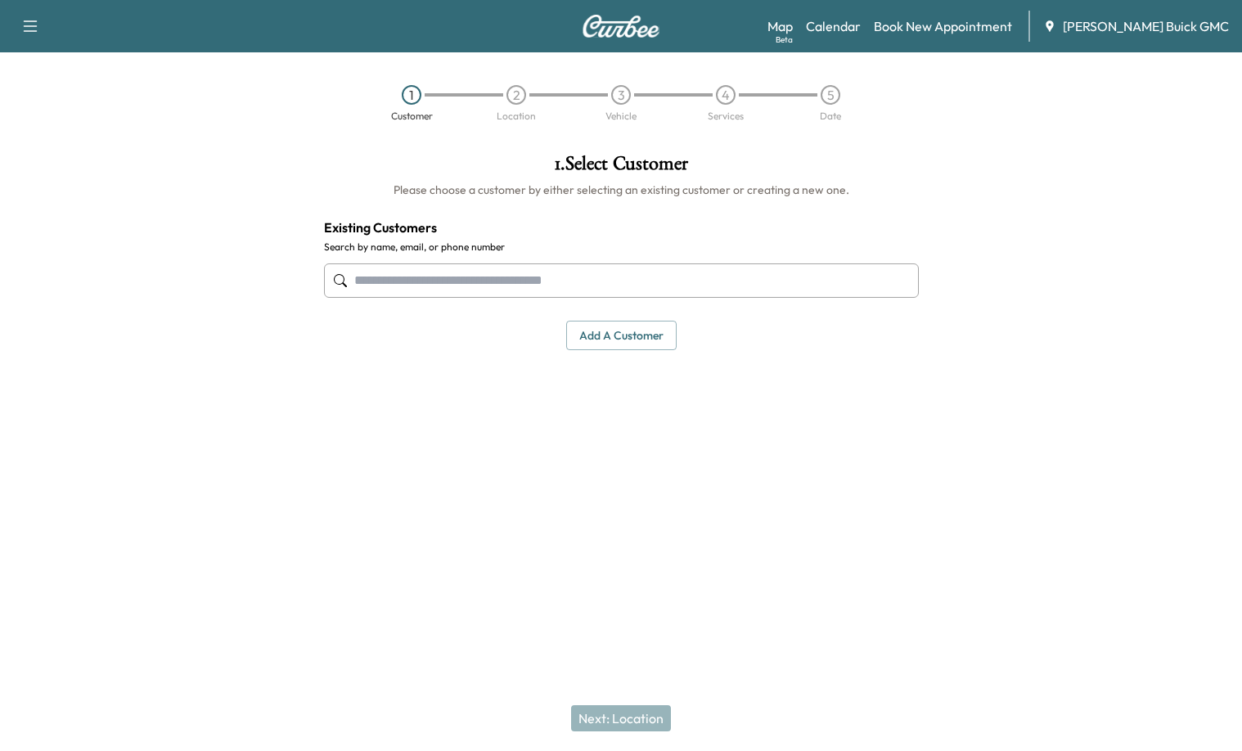
click at [913, 354] on div "1 . Select Customer Please choose a customer by either selecting an existing cu…" at bounding box center [621, 252] width 621 height 223
click at [970, 26] on link "Book New Appointment" at bounding box center [943, 26] width 138 height 20
click at [562, 424] on div "1 . Select Customer Please choose a customer by either selecting an existing cu…" at bounding box center [621, 329] width 621 height 376
click at [861, 19] on link "Calendar" at bounding box center [833, 26] width 55 height 20
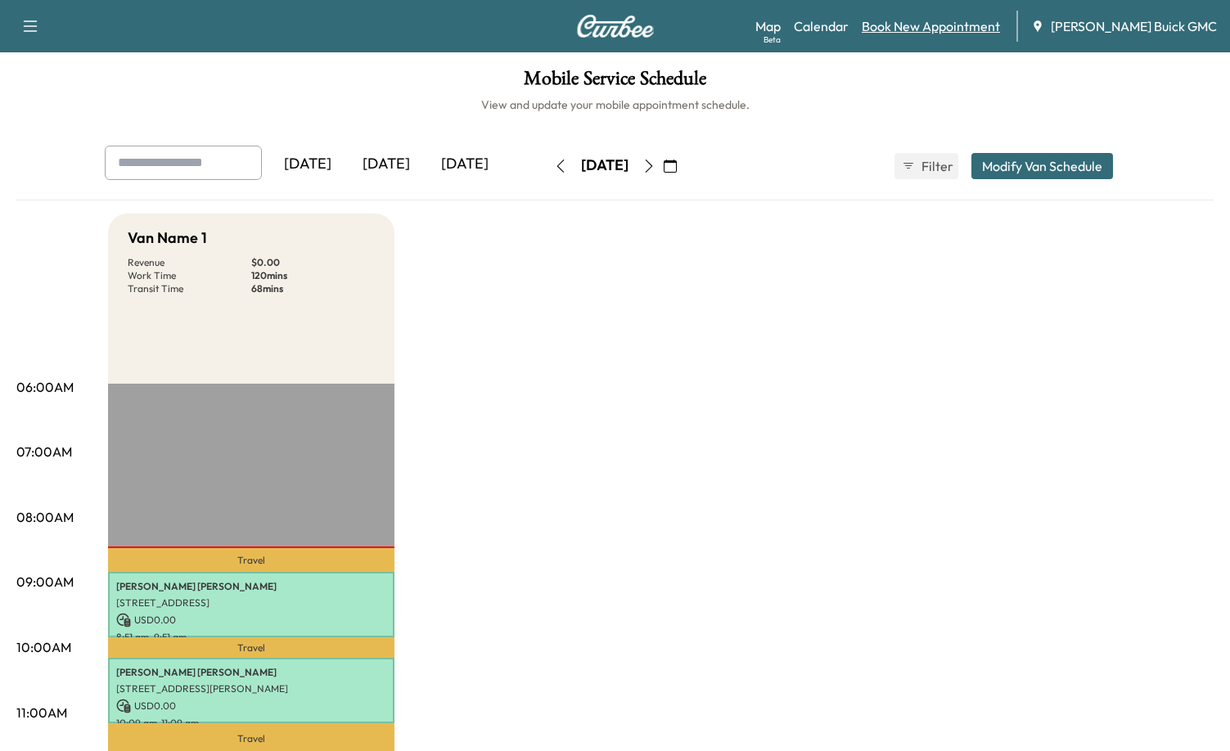
click at [954, 25] on link "Book New Appointment" at bounding box center [931, 26] width 138 height 20
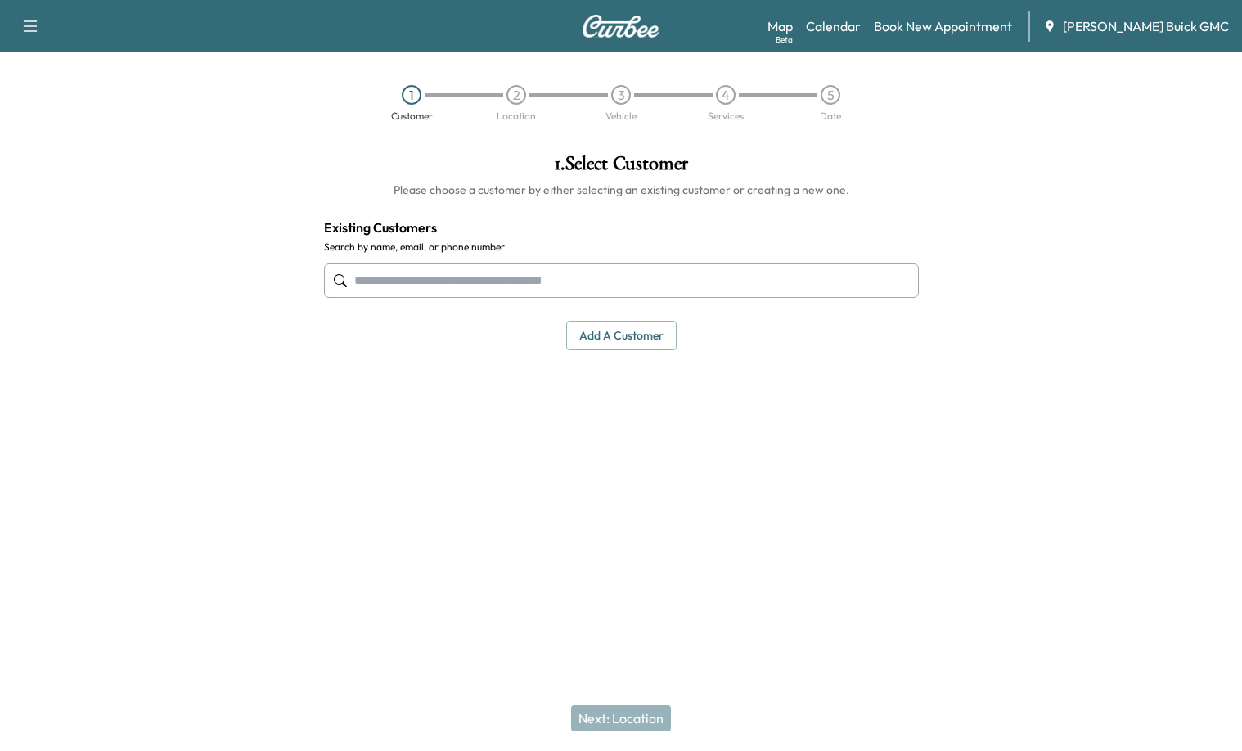
click at [547, 273] on input "text" at bounding box center [621, 281] width 595 height 34
type input "*********"
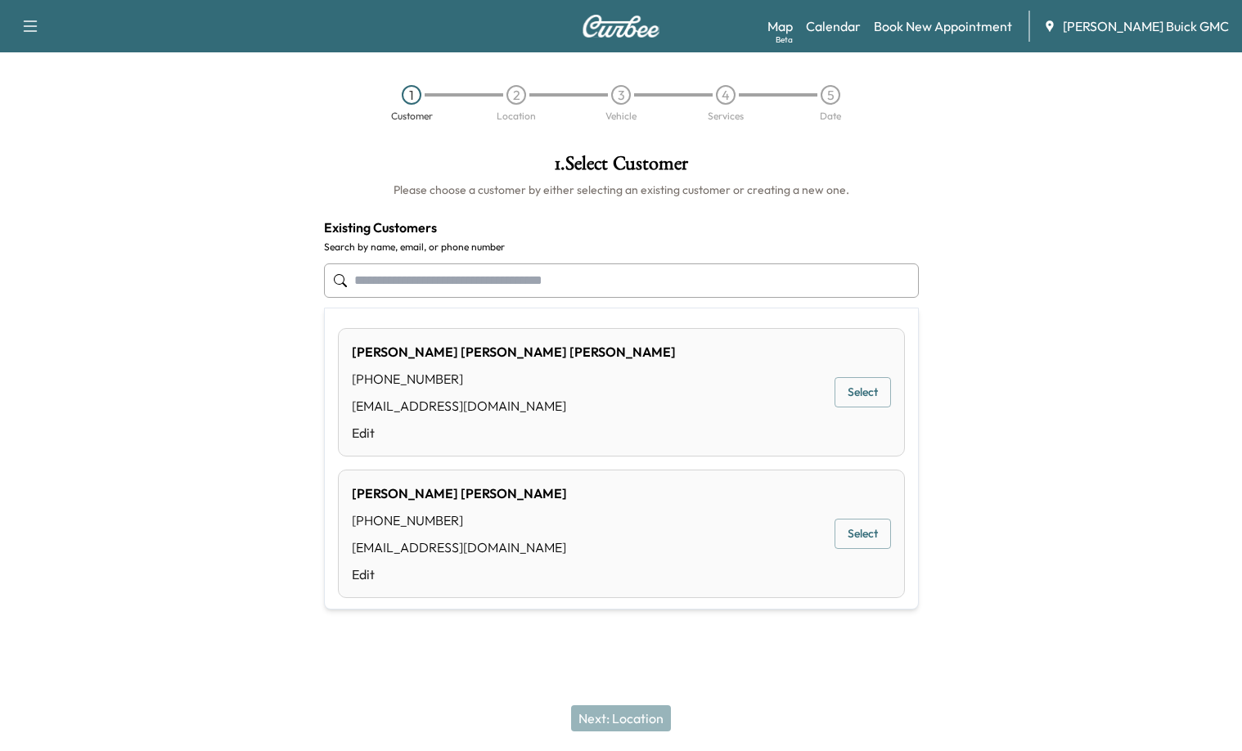
click at [796, 717] on div "Next: Location" at bounding box center [621, 718] width 1242 height 65
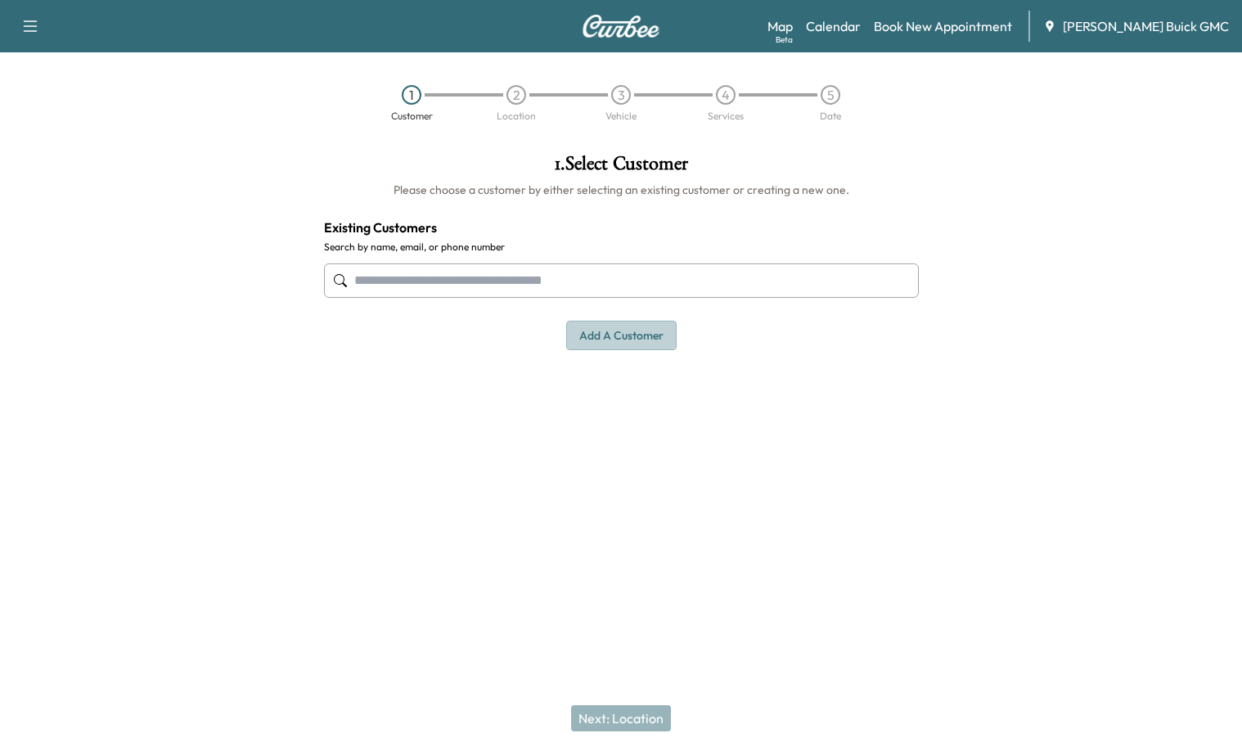
click at [628, 329] on button "Add a customer" at bounding box center [621, 336] width 110 height 30
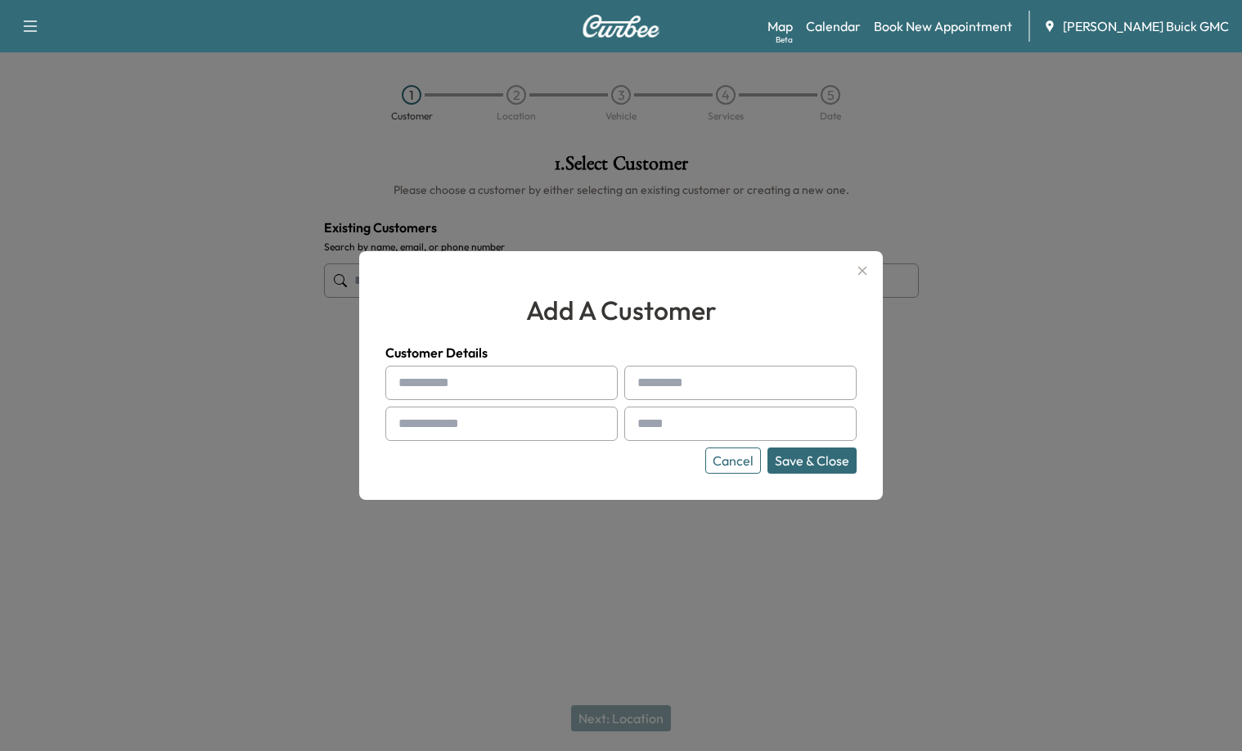
click at [447, 390] on input "text" at bounding box center [501, 383] width 232 height 34
type input "****"
type input "**********"
click at [474, 437] on input "text" at bounding box center [501, 424] width 232 height 34
click at [470, 425] on input "text" at bounding box center [501, 424] width 232 height 34
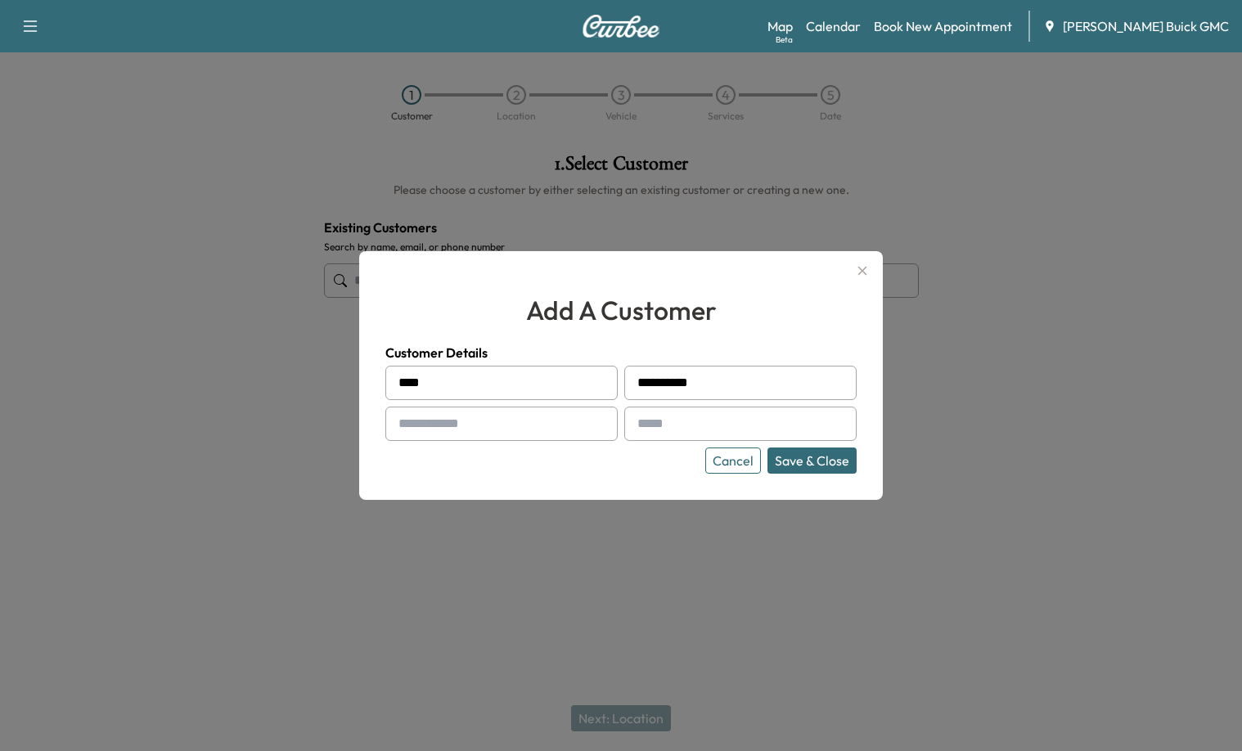
click at [470, 425] on input "text" at bounding box center [501, 424] width 232 height 34
type input "**********"
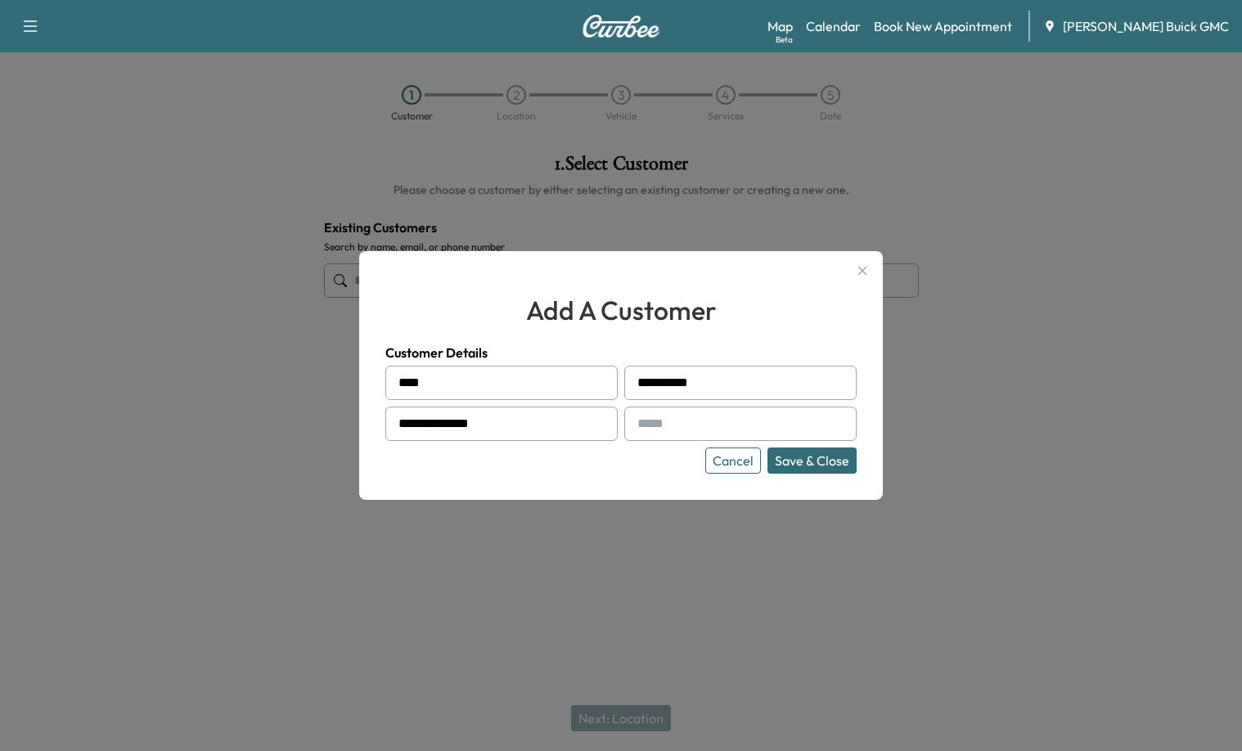
drag, startPoint x: 674, startPoint y: 438, endPoint x: 574, endPoint y: 415, distance: 102.4
click at [674, 437] on input "text" at bounding box center [740, 424] width 232 height 34
click at [684, 424] on input "text" at bounding box center [740, 424] width 232 height 34
type input "**********"
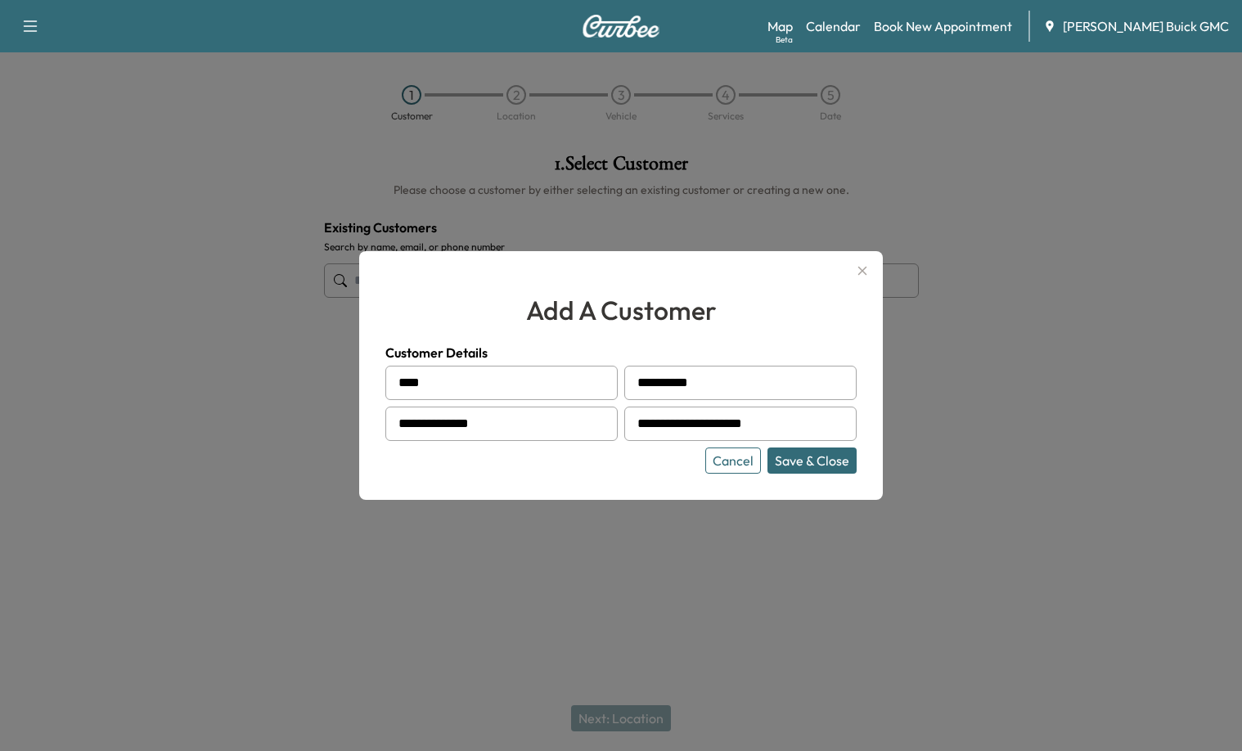
click at [858, 460] on div "**********" at bounding box center [621, 375] width 524 height 249
click at [844, 459] on button "Save & Close" at bounding box center [812, 461] width 89 height 26
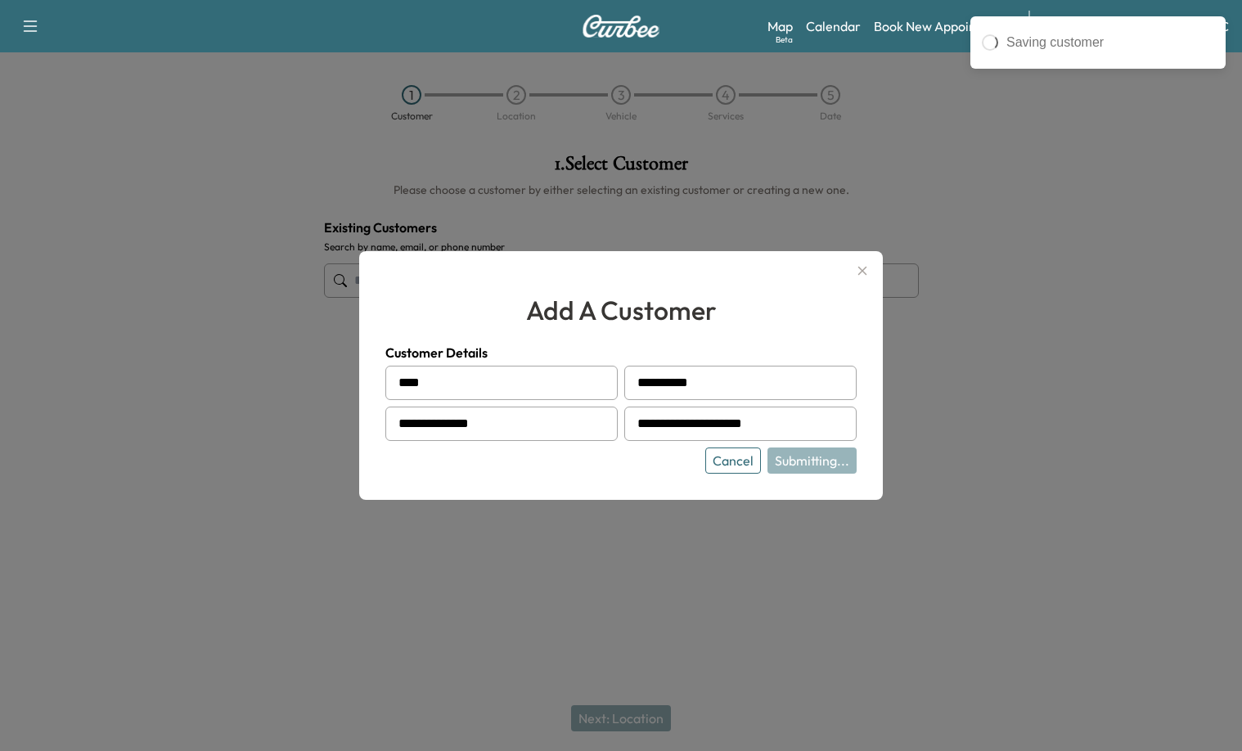
type input "**********"
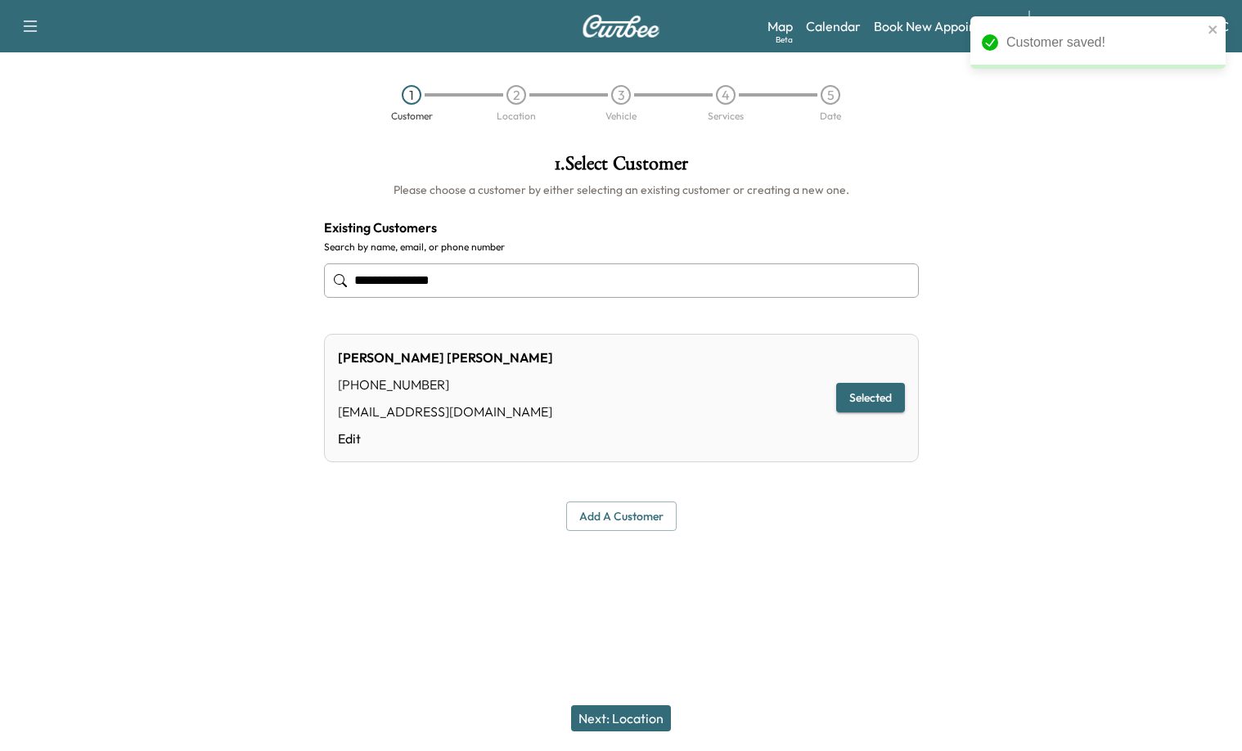
click at [616, 706] on div "Next: Location" at bounding box center [621, 718] width 1242 height 65
click at [640, 710] on button "Next: Location" at bounding box center [621, 718] width 100 height 26
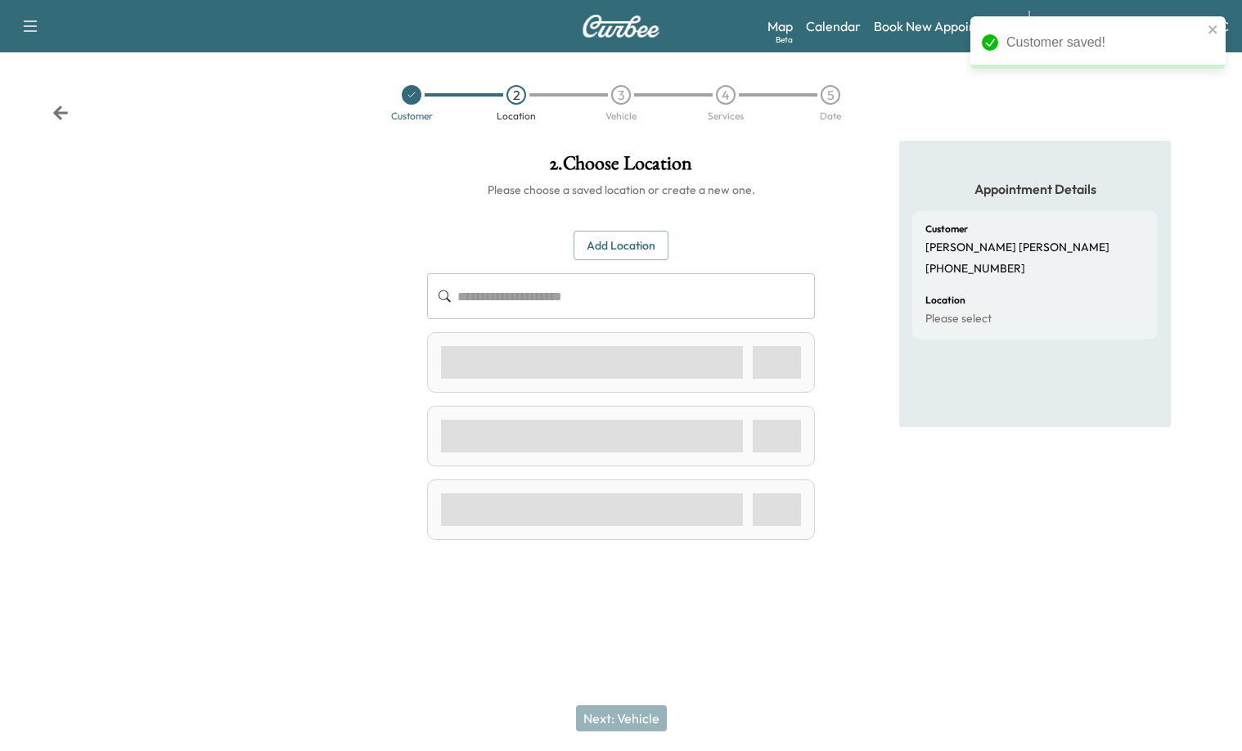
click at [608, 237] on button "Add Location" at bounding box center [621, 246] width 95 height 30
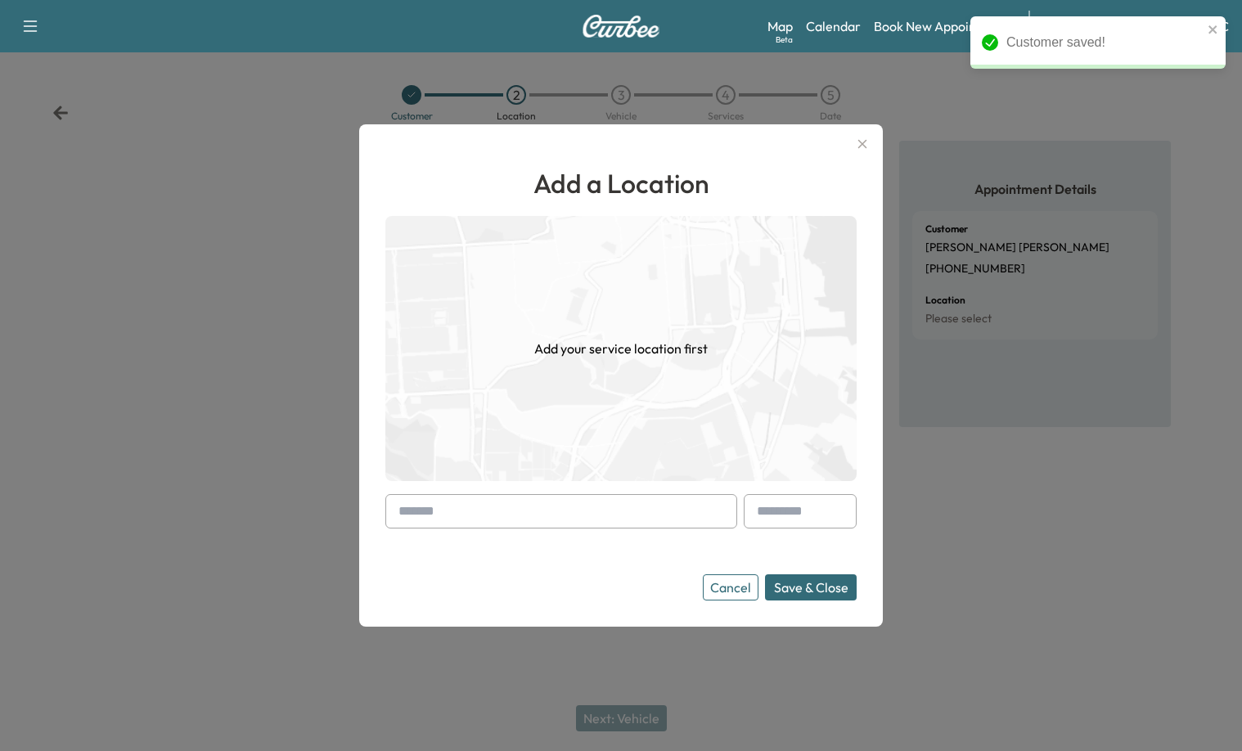
click at [500, 507] on input "text" at bounding box center [561, 511] width 352 height 34
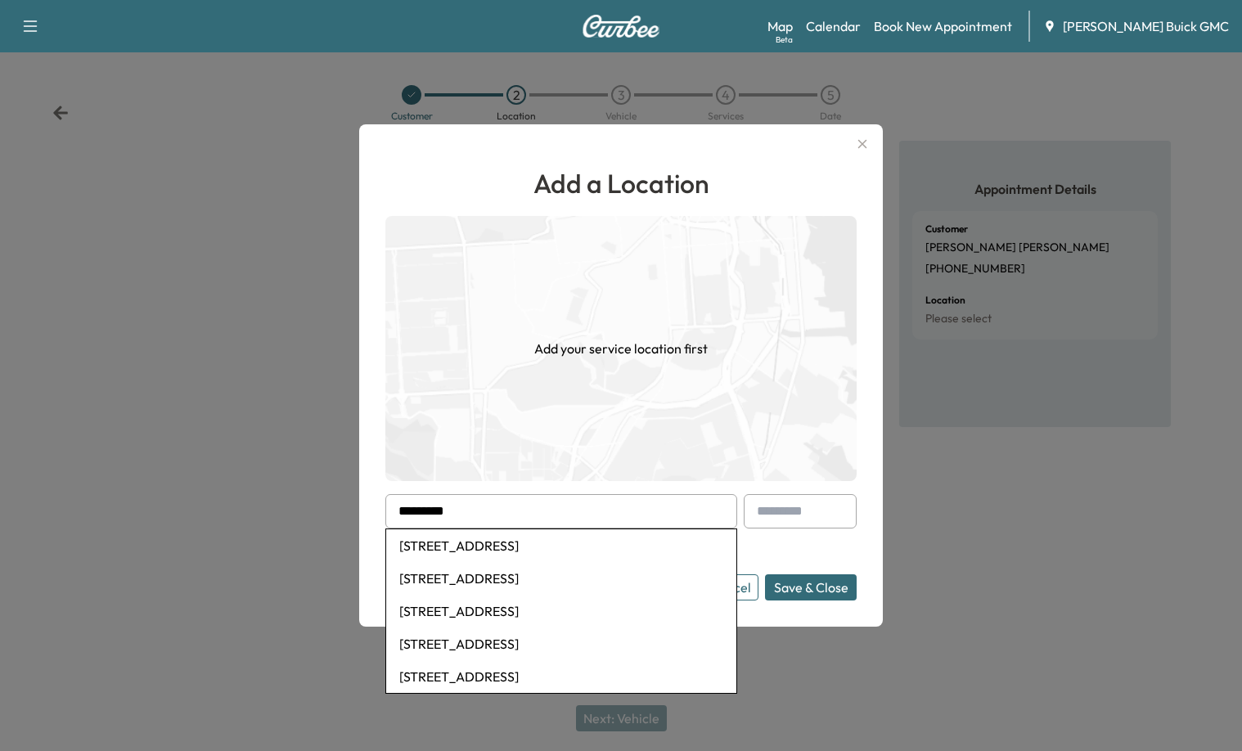
click at [539, 548] on li "[STREET_ADDRESS]" at bounding box center [561, 546] width 350 height 33
type input "**********"
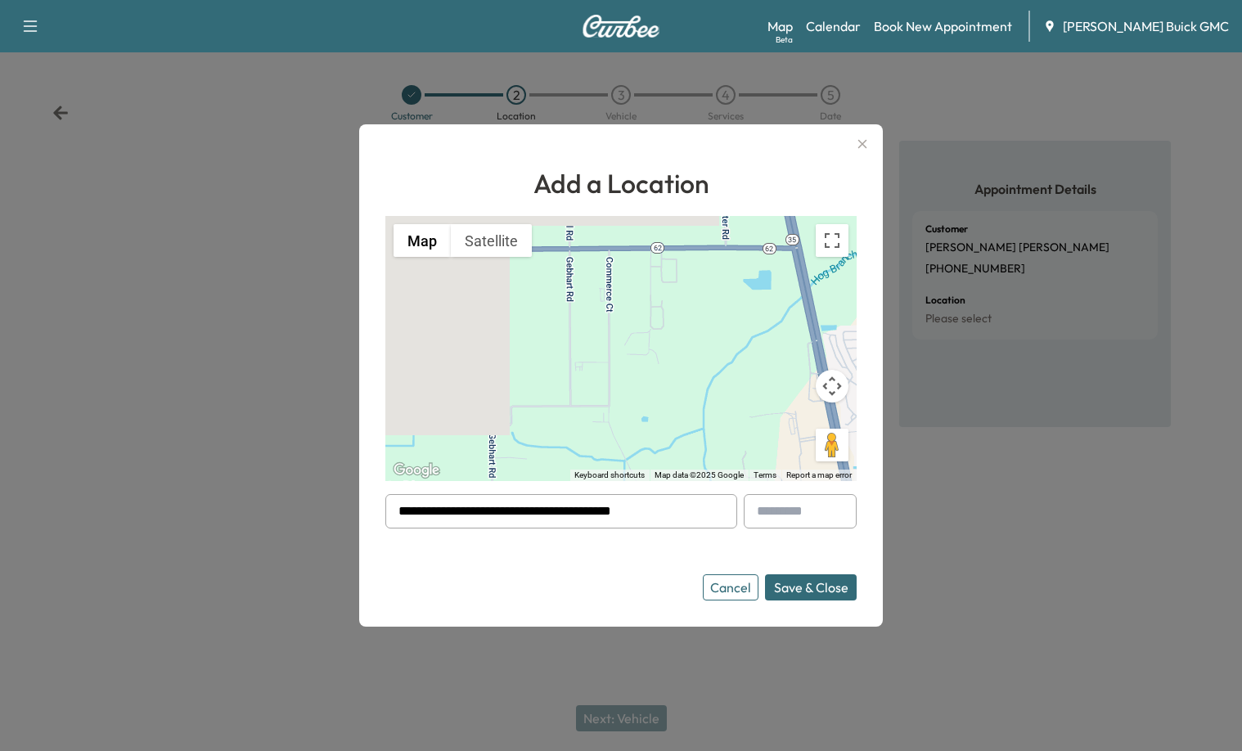
click at [830, 593] on button "Save & Close" at bounding box center [811, 588] width 92 height 26
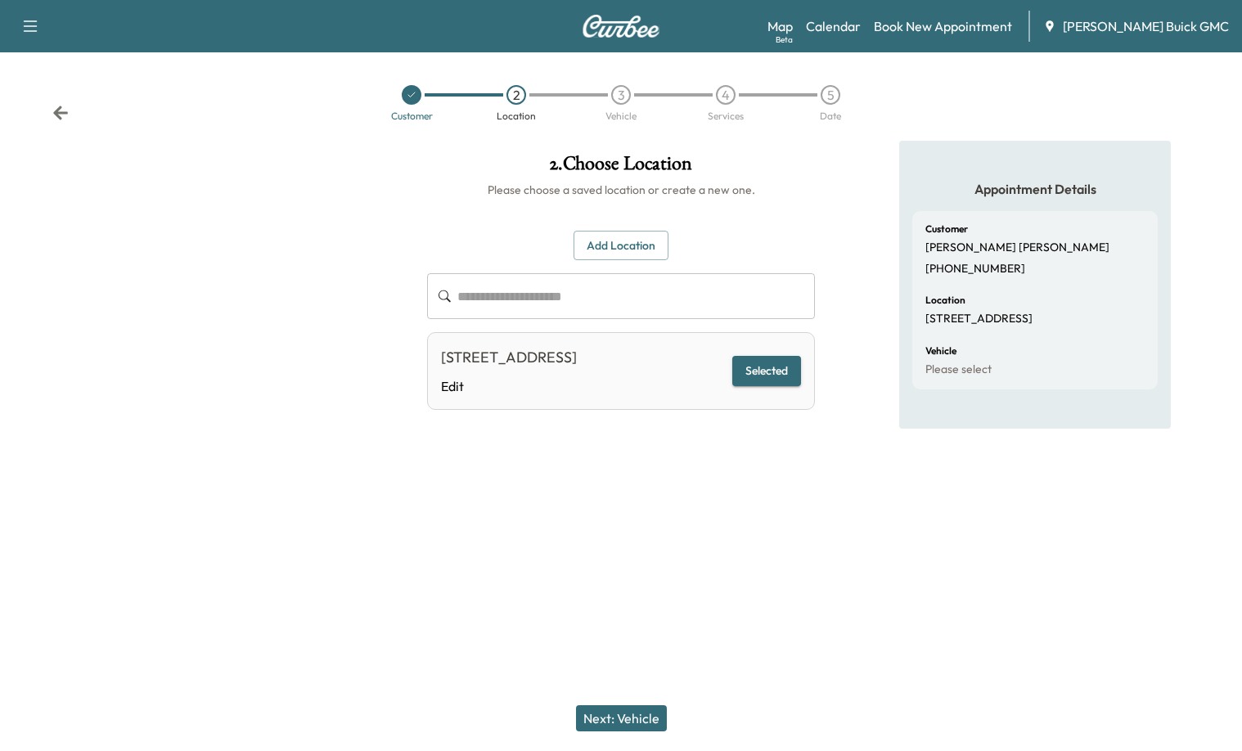
click at [637, 716] on button "Next: Vehicle" at bounding box center [621, 718] width 91 height 26
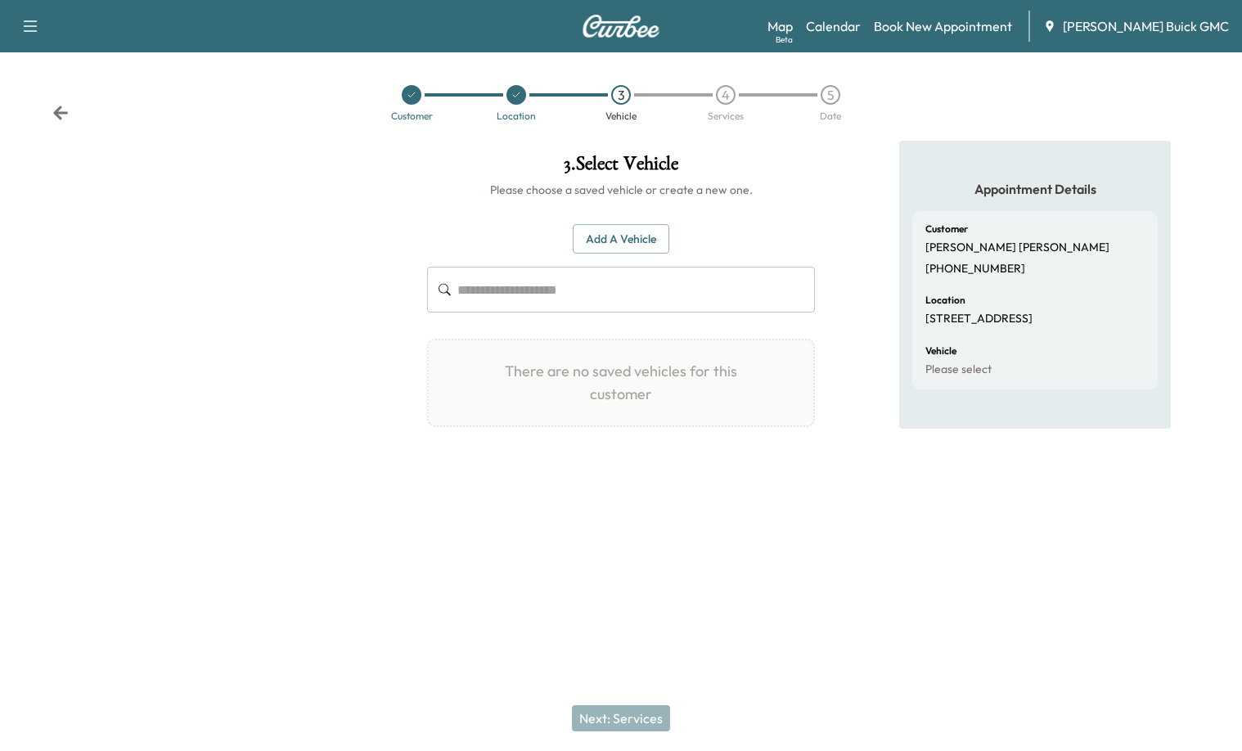
click at [638, 233] on button "Add a Vehicle" at bounding box center [621, 239] width 97 height 30
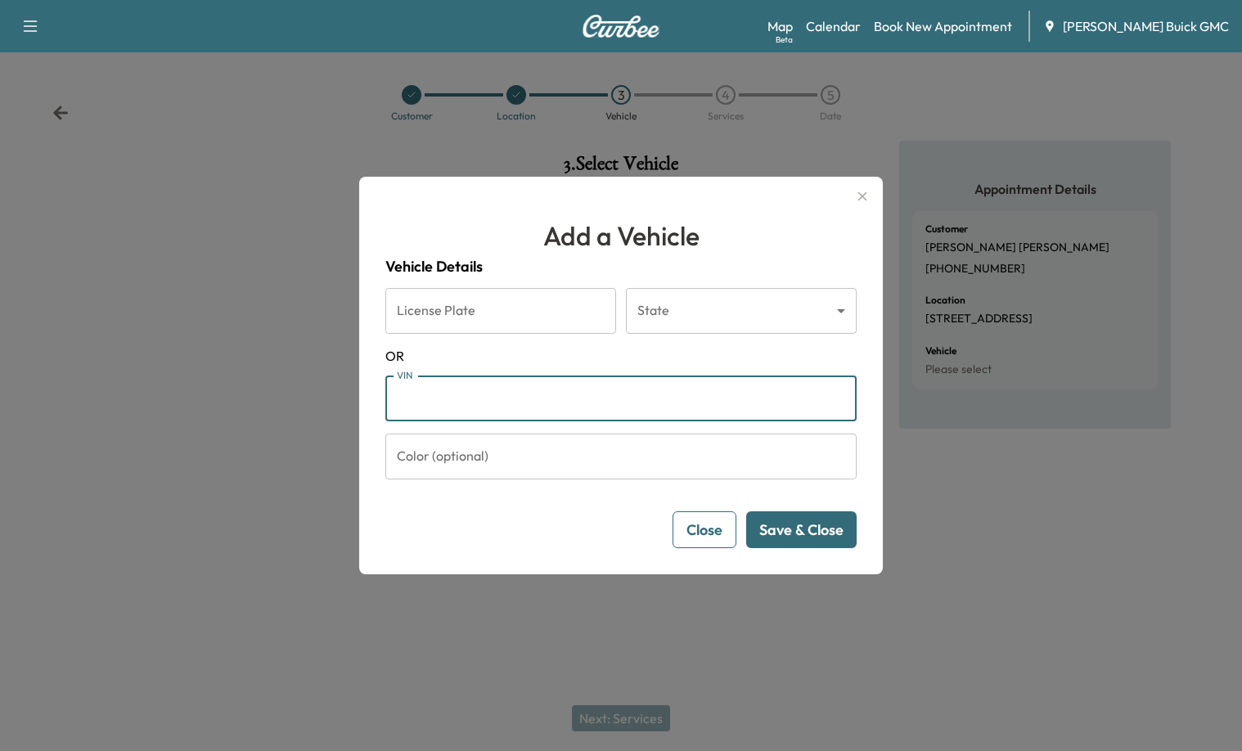
click at [666, 408] on input "VIN" at bounding box center [620, 399] width 471 height 46
paste input "**********"
type input "**********"
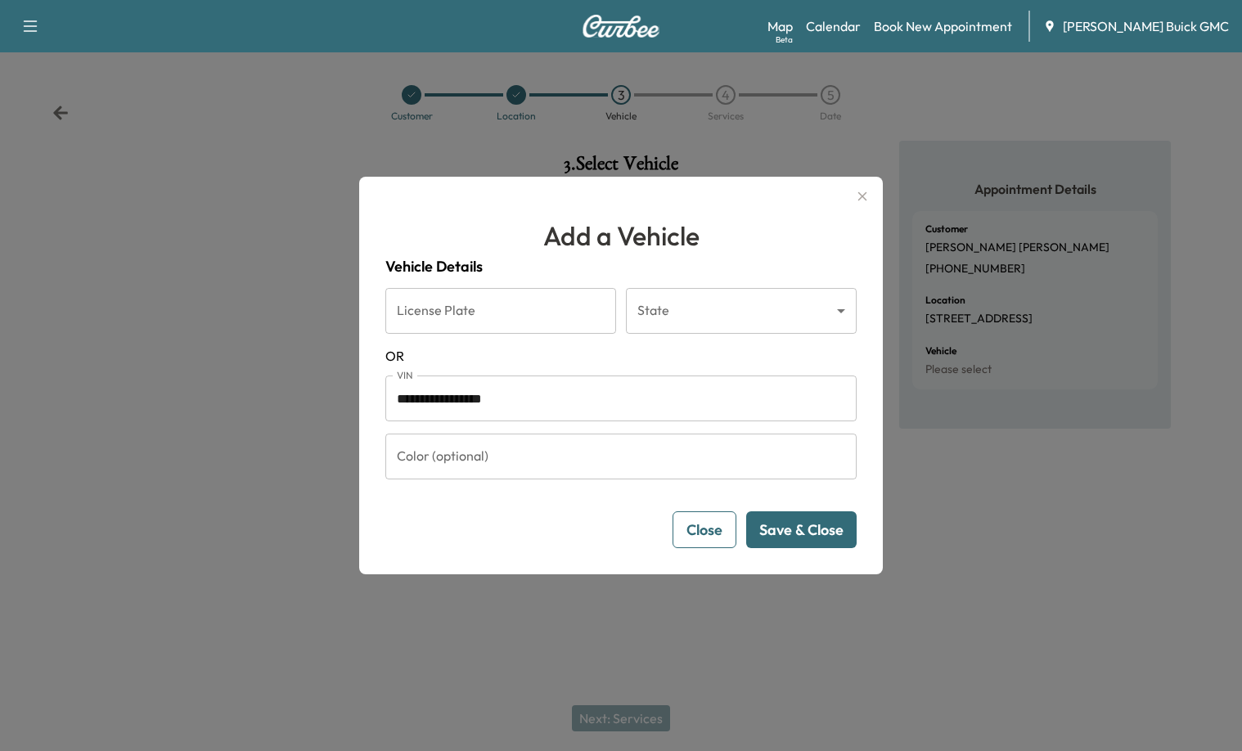
click at [815, 539] on button "Save & Close" at bounding box center [801, 530] width 110 height 37
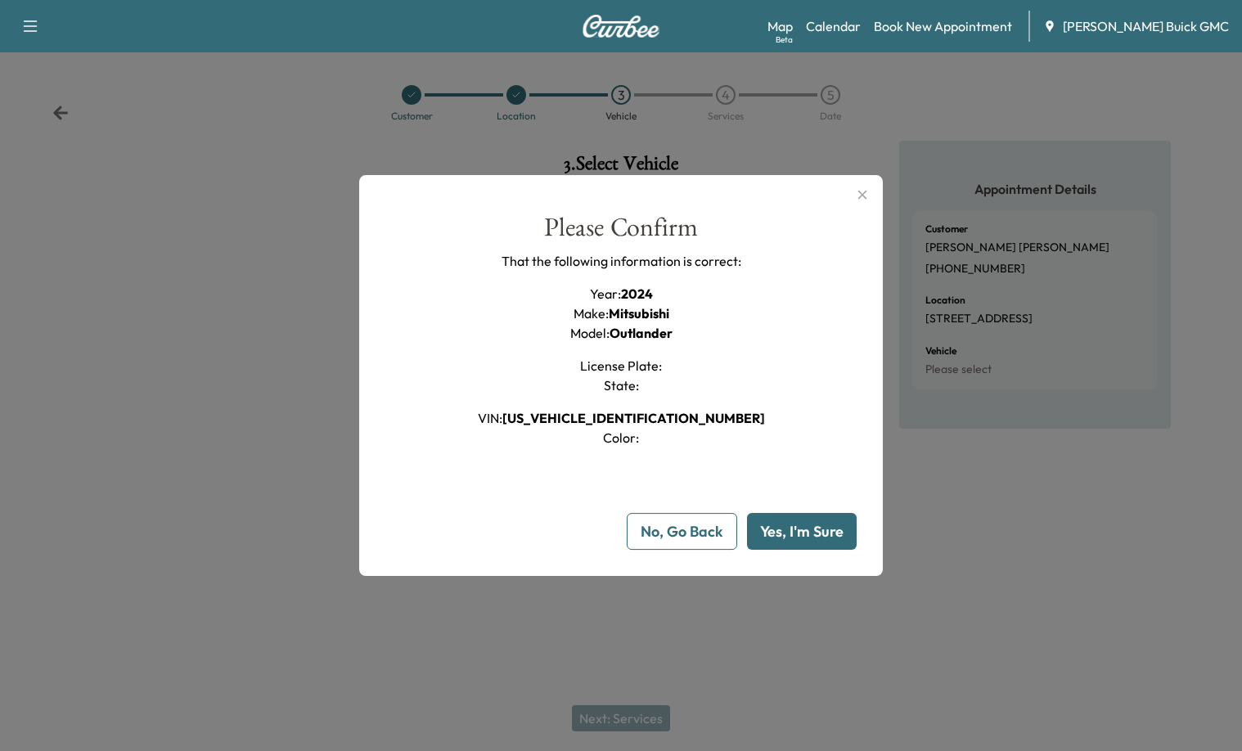
click at [809, 539] on button "Yes, I'm Sure" at bounding box center [802, 531] width 110 height 37
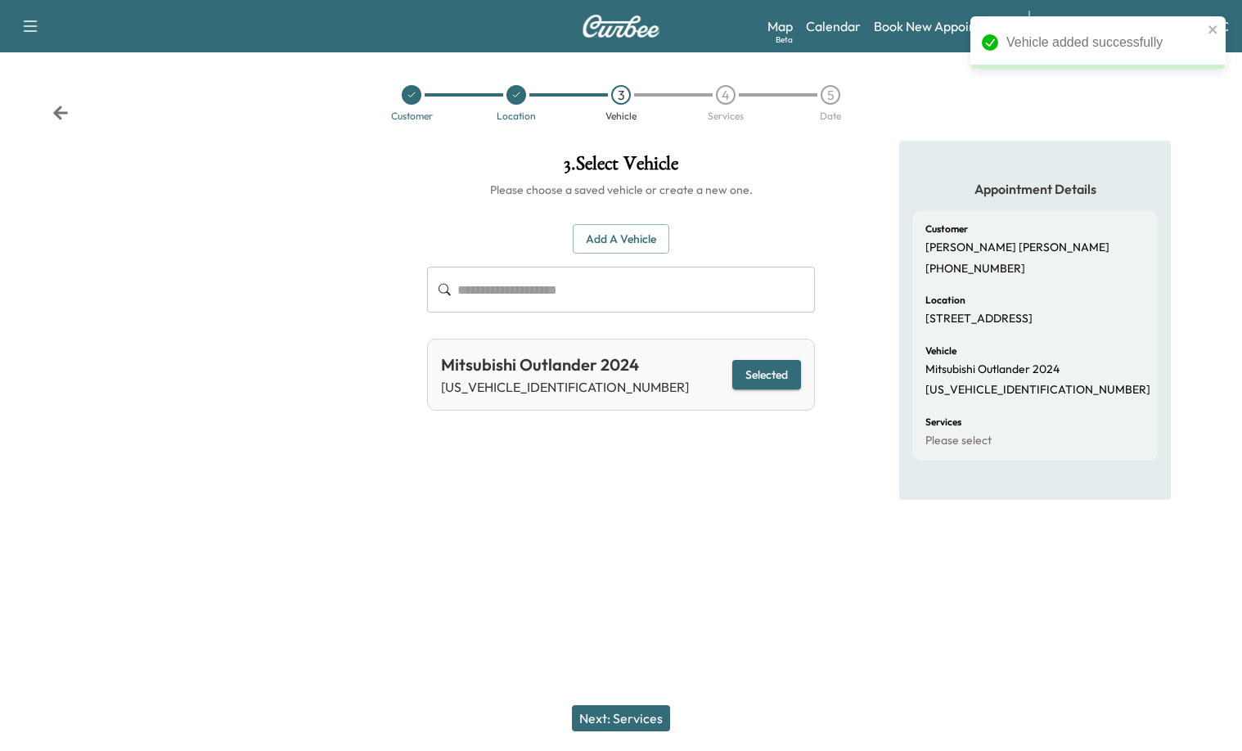
click at [612, 723] on button "Next: Services" at bounding box center [621, 718] width 98 height 26
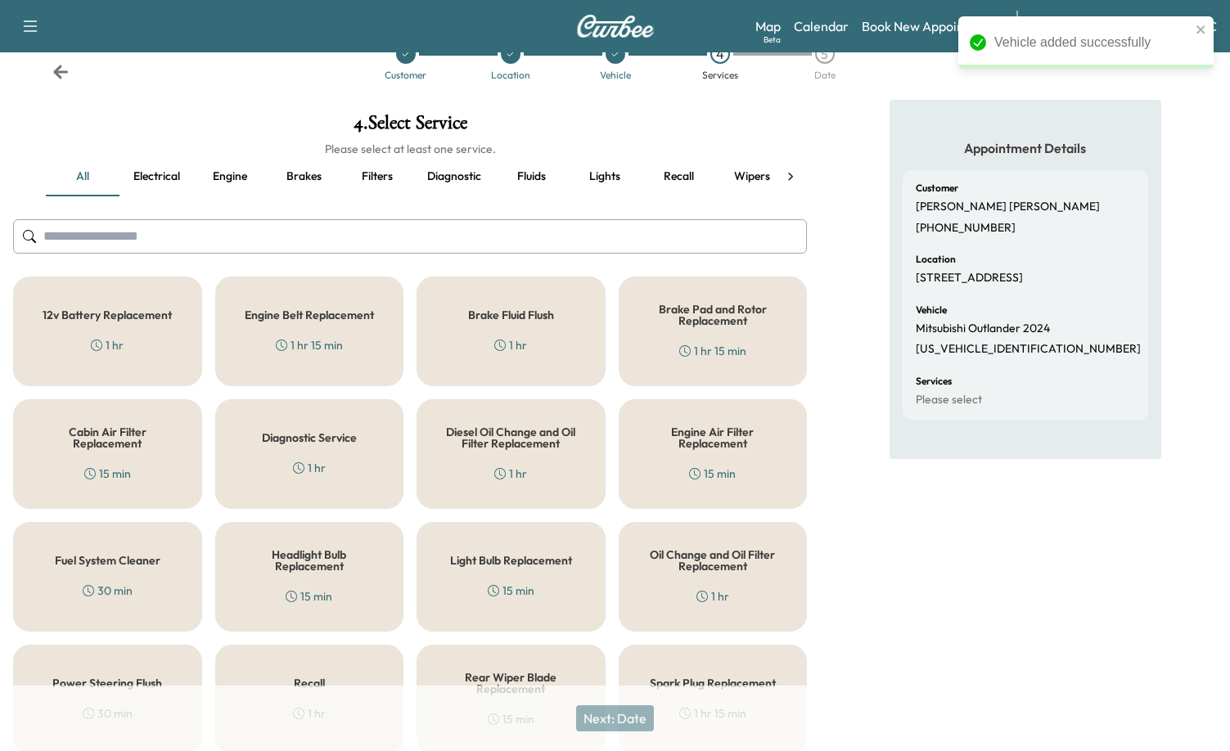
scroll to position [82, 0]
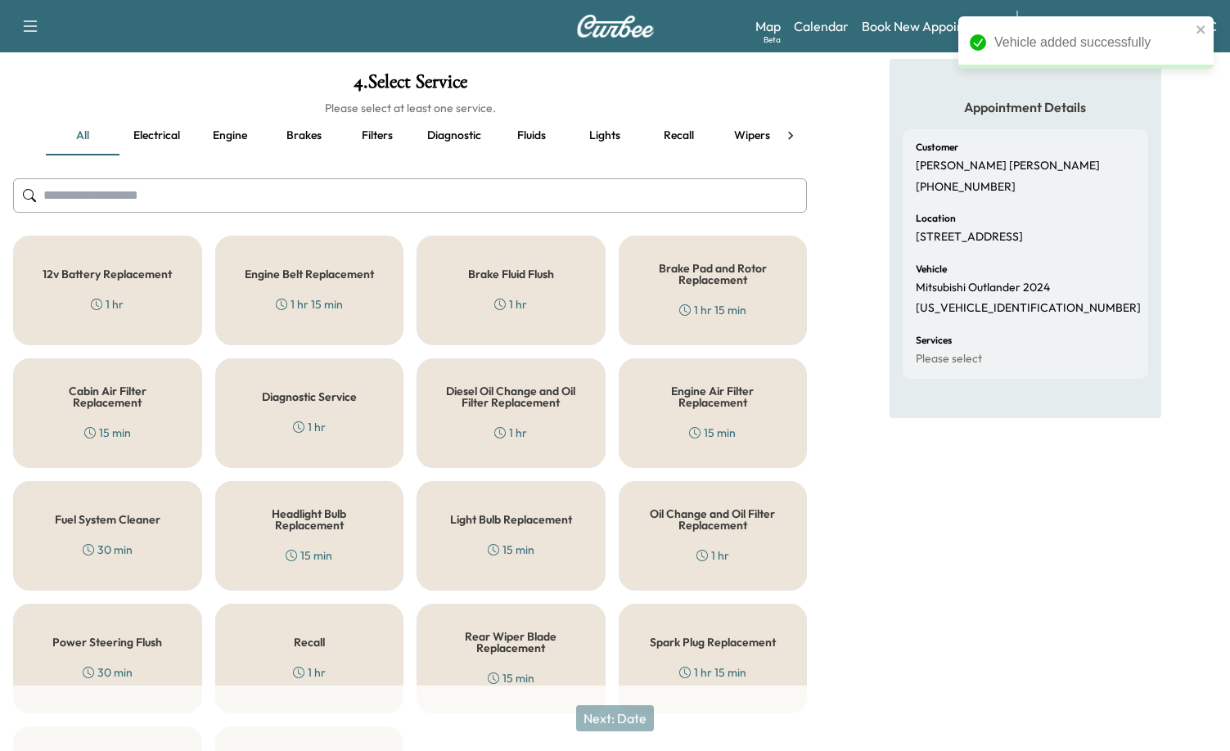
click at [524, 124] on button "Fluids" at bounding box center [531, 135] width 74 height 39
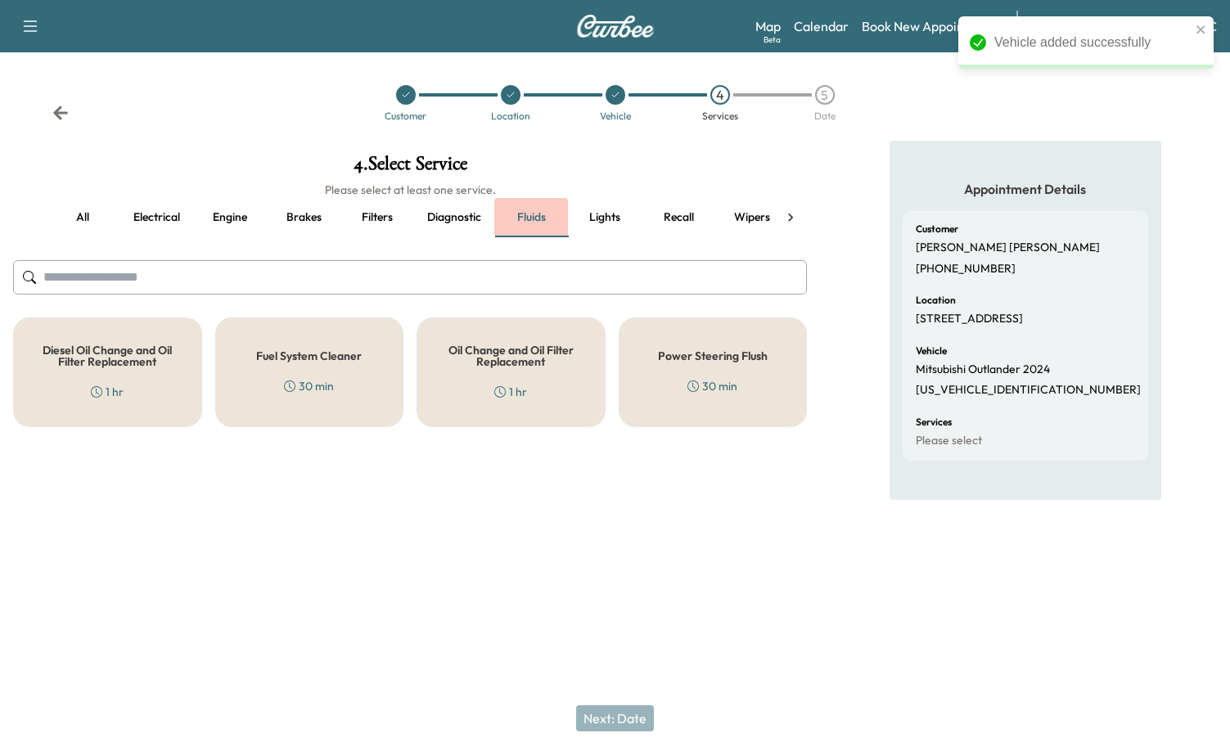
scroll to position [0, 0]
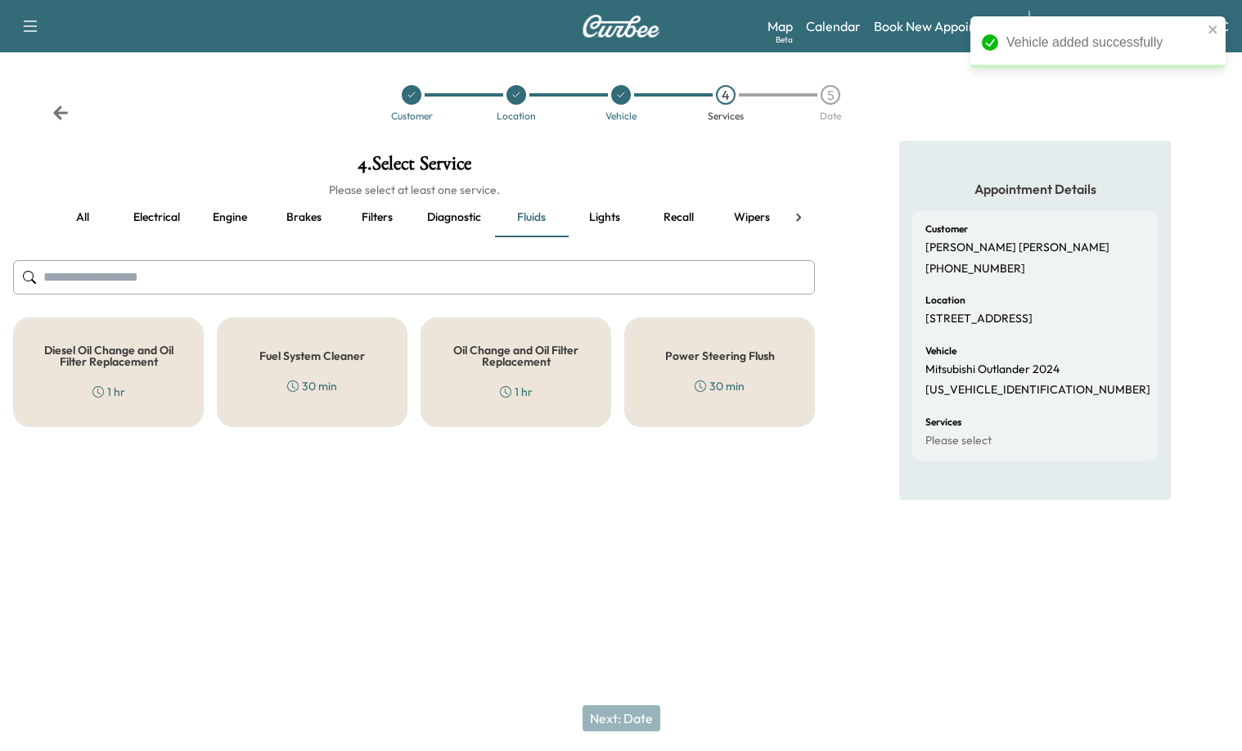
click at [513, 409] on div "Oil Change and Oil Filter Replacement 1 hr" at bounding box center [516, 373] width 191 height 110
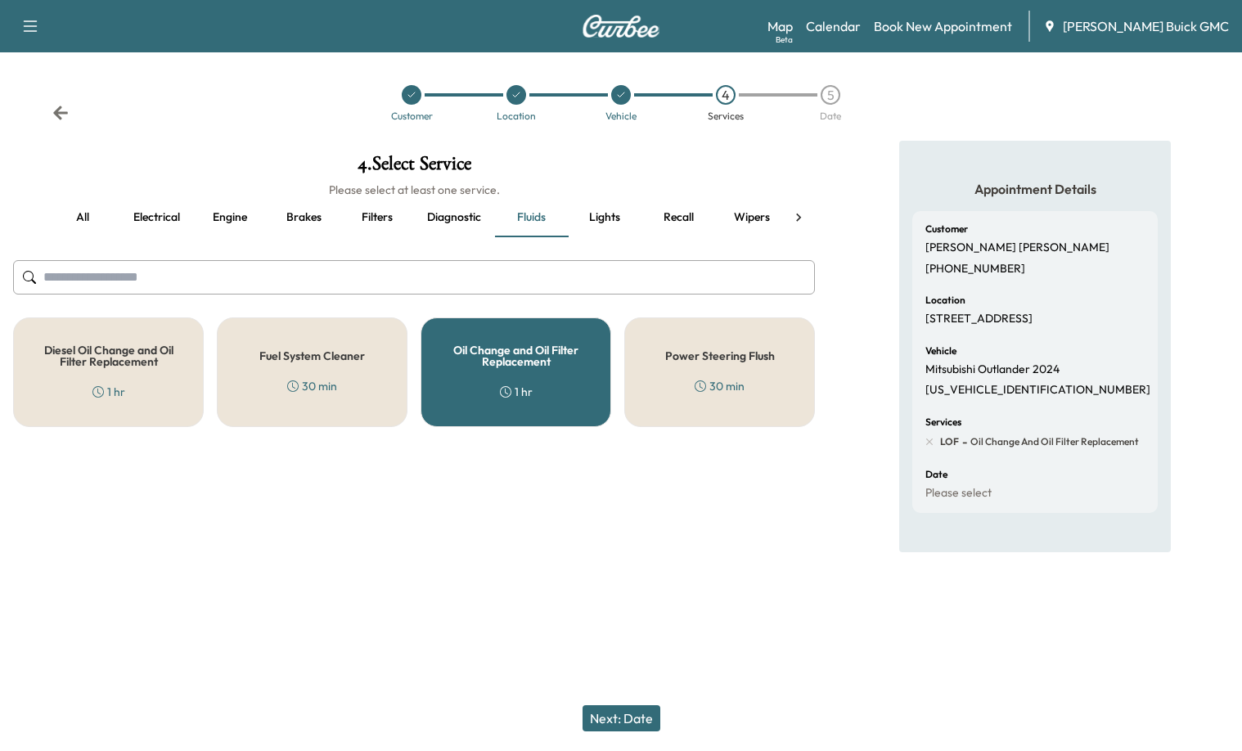
click at [629, 719] on button "Next: Date" at bounding box center [622, 718] width 78 height 26
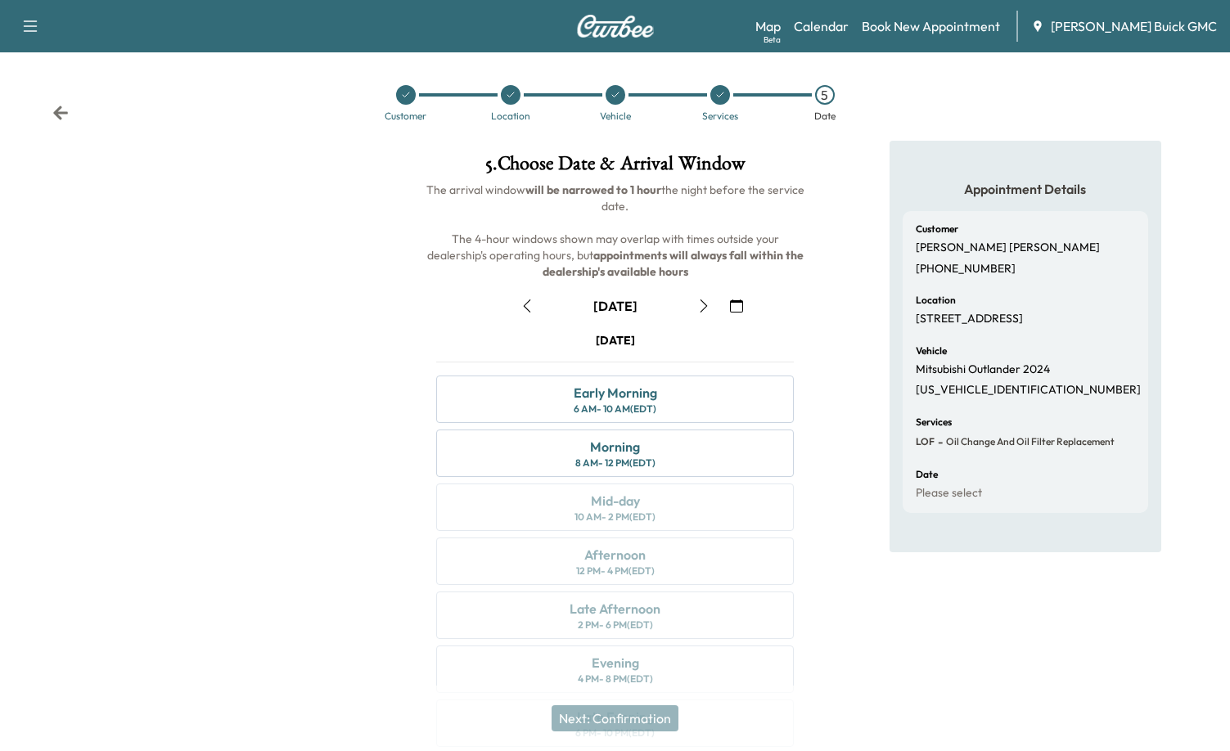
click at [521, 301] on icon "button" at bounding box center [527, 306] width 13 height 13
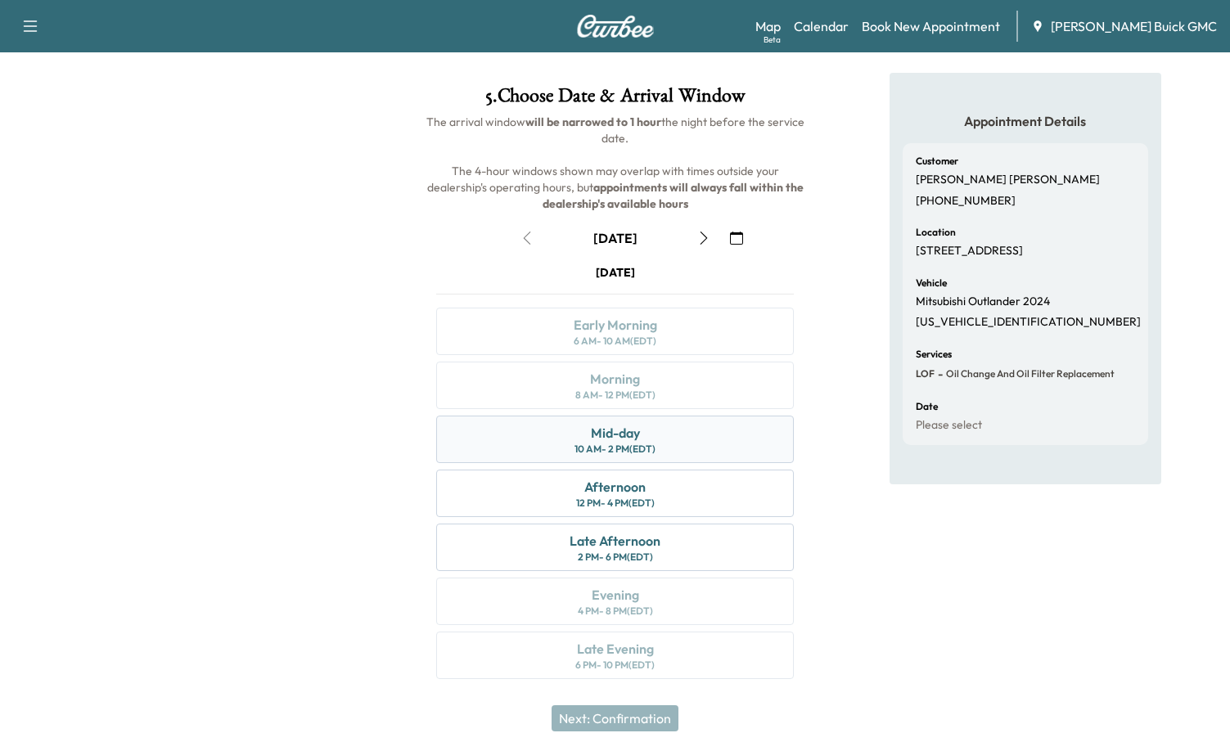
click at [647, 439] on div "Mid-day 10 AM - 2 PM (EDT)" at bounding box center [615, 439] width 358 height 47
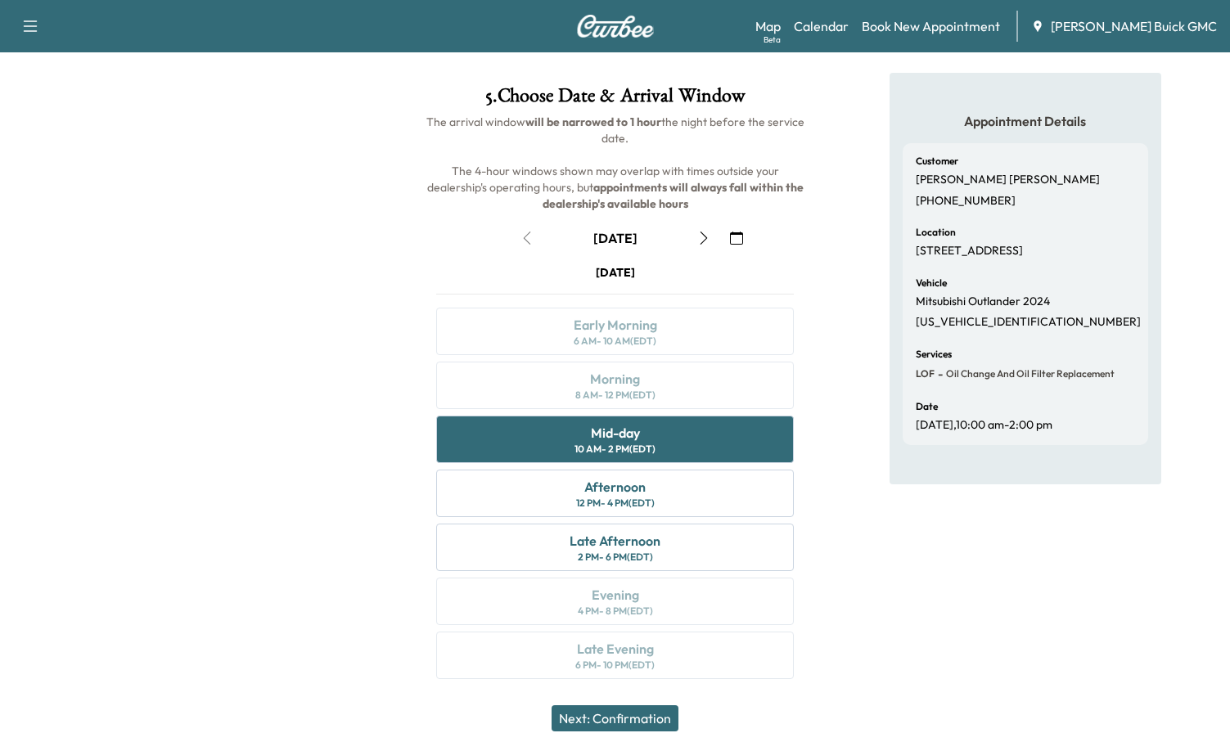
click at [649, 719] on button "Next: Confirmation" at bounding box center [615, 718] width 127 height 26
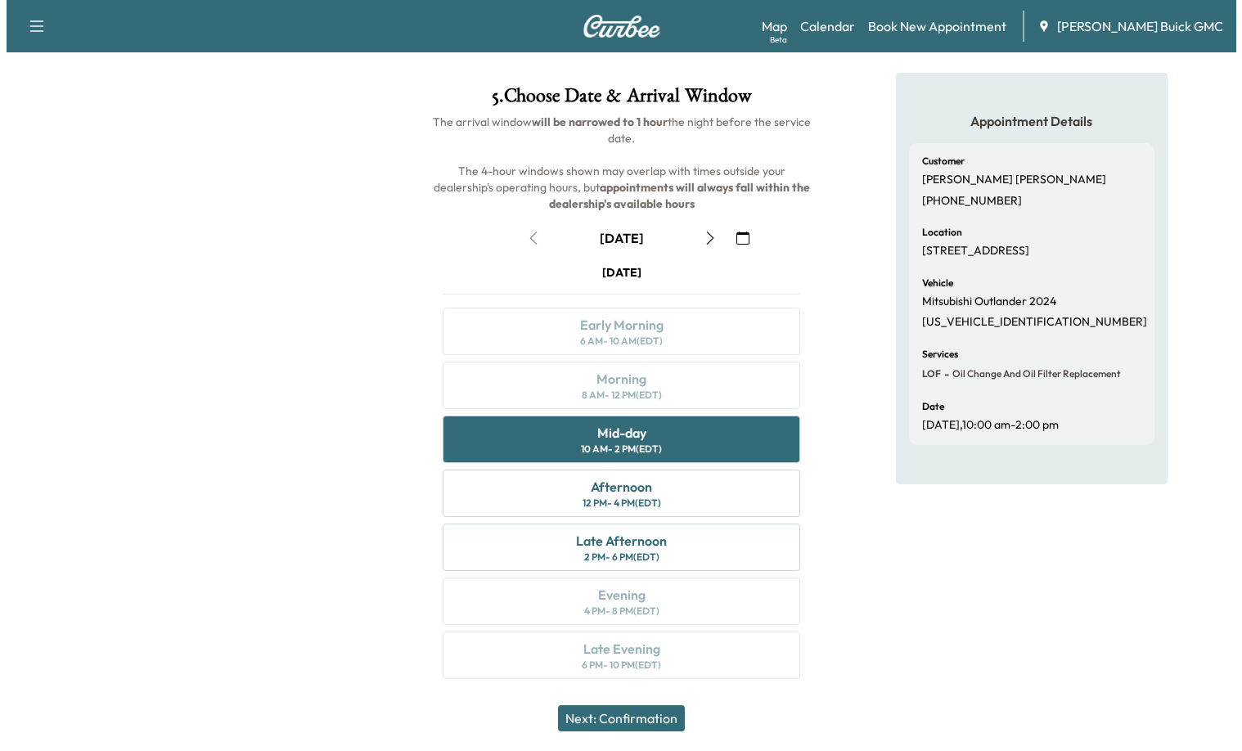
scroll to position [0, 0]
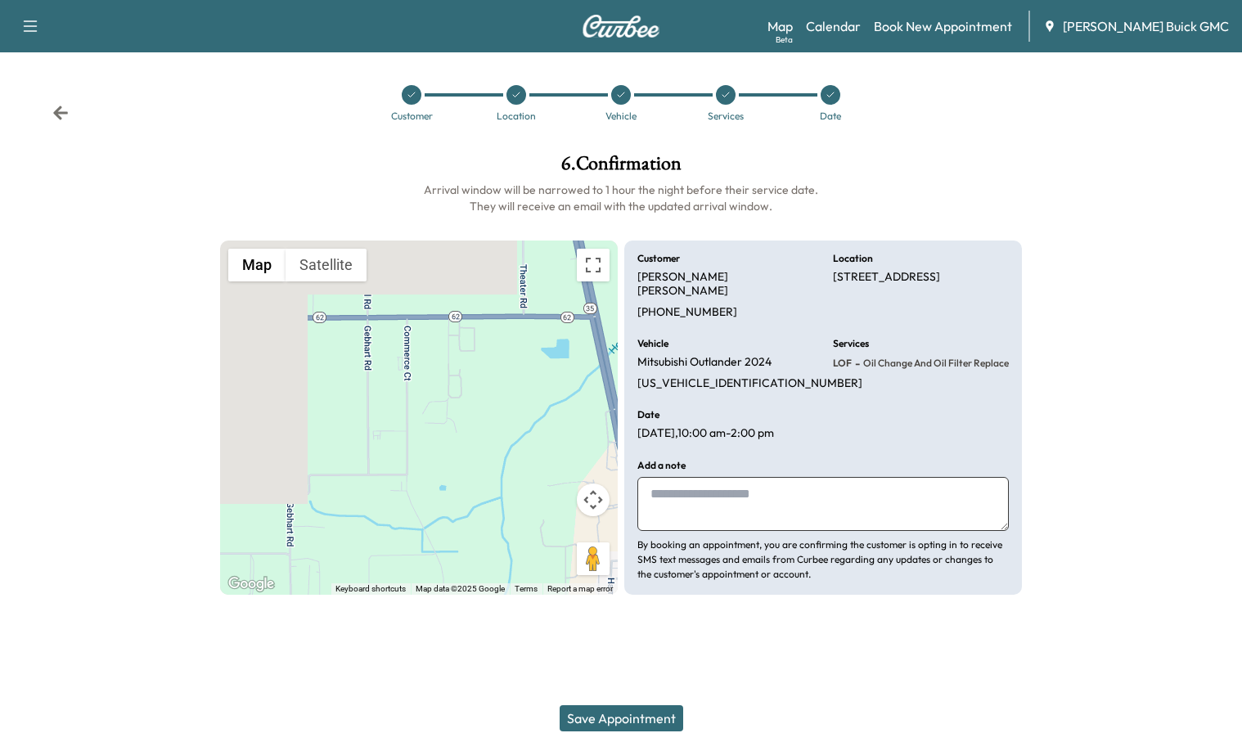
click at [761, 485] on textarea at bounding box center [824, 504] width 372 height 54
click at [682, 500] on textarea at bounding box center [824, 504] width 372 height 54
click at [863, 503] on textarea at bounding box center [824, 504] width 372 height 54
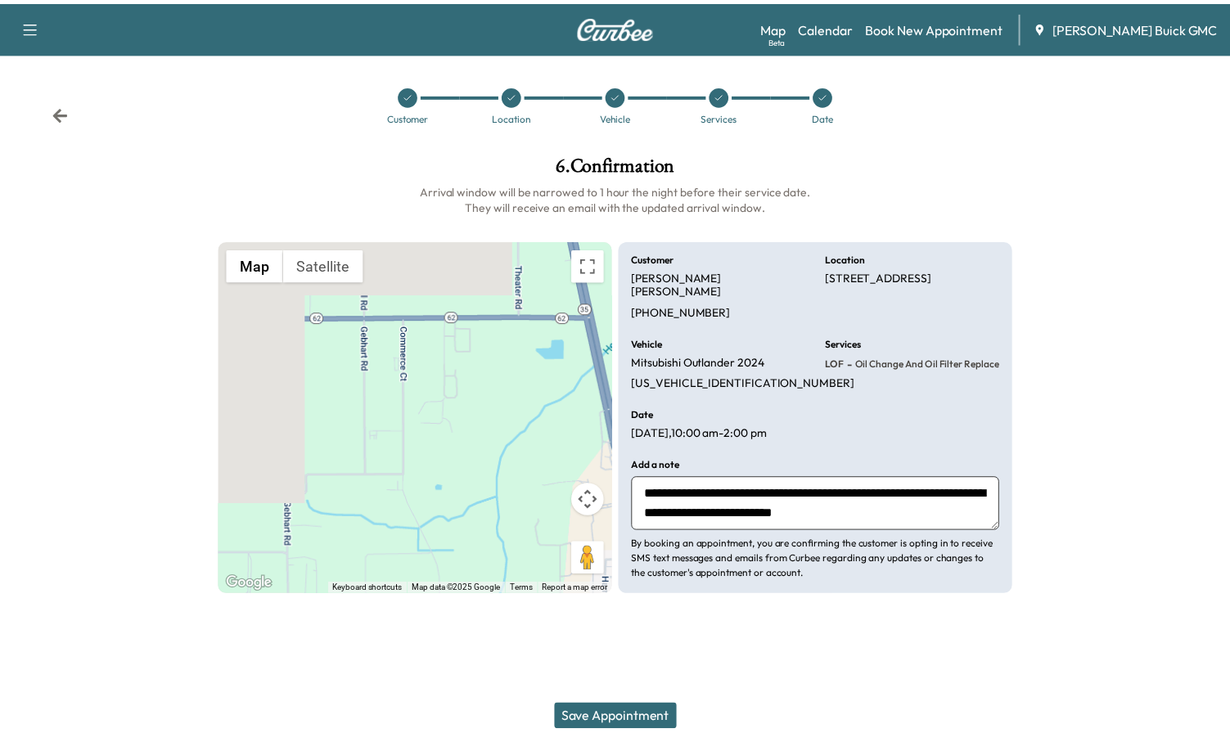
scroll to position [12, 0]
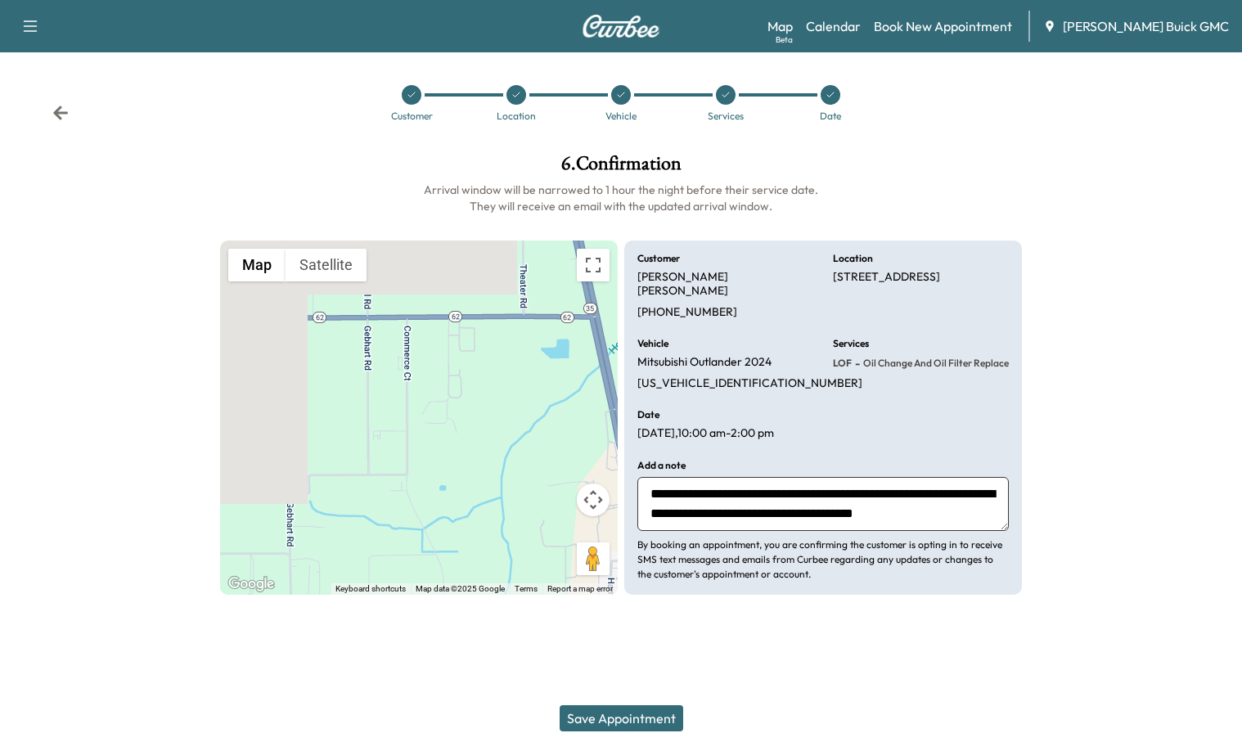
type textarea "**********"
click at [632, 706] on button "Save Appointment" at bounding box center [622, 718] width 124 height 26
